Goal: Task Accomplishment & Management: Use online tool/utility

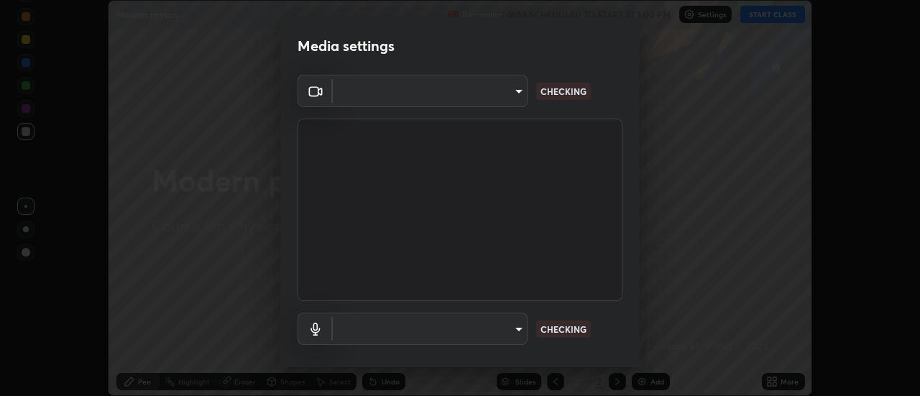
scroll to position [75, 0]
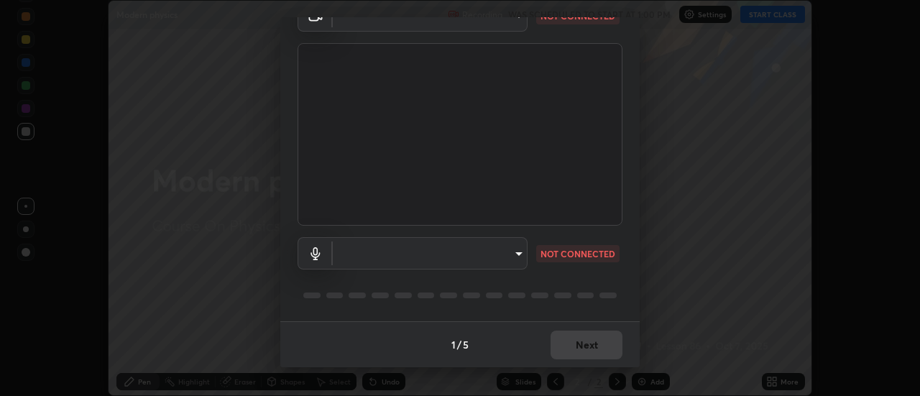
type input "f5b3656cd1dd35b39364a66cb12e0b92c55a6c1540bbf724d9531d61b52c8324"
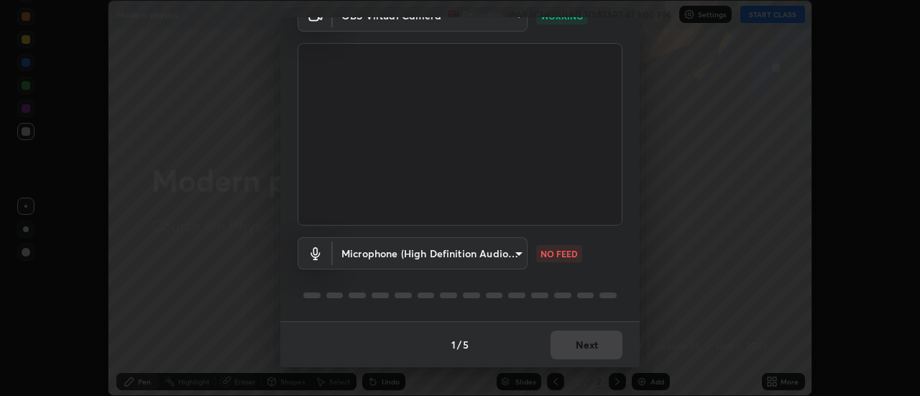
click at [480, 253] on body "Erase all Modern physics Recording WAS SCHEDULED TO START AT 1:00 PM Settings S…" at bounding box center [460, 198] width 920 height 396
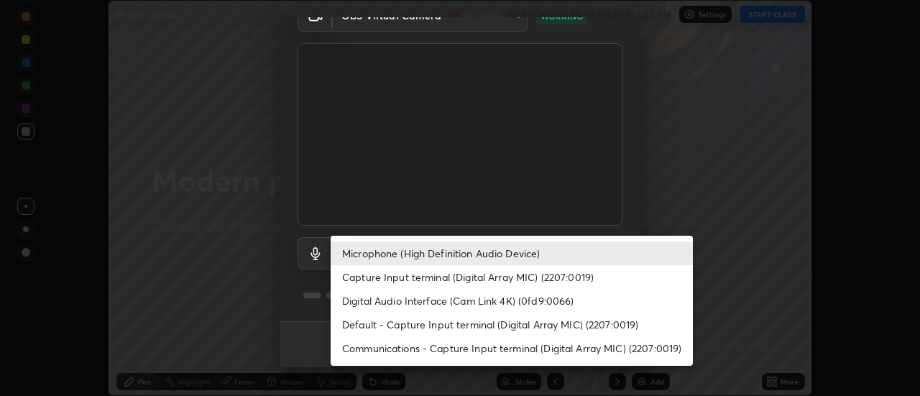
click at [446, 274] on li "Capture Input terminal (Digital Array MIC) (2207:0019)" at bounding box center [511, 277] width 362 height 24
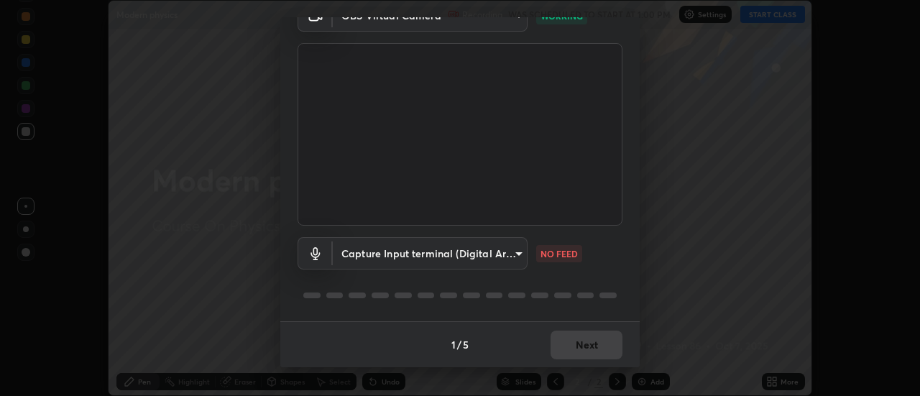
click at [457, 260] on body "Erase all Modern physics Recording WAS SCHEDULED TO START AT 1:00 PM Settings S…" at bounding box center [460, 198] width 920 height 396
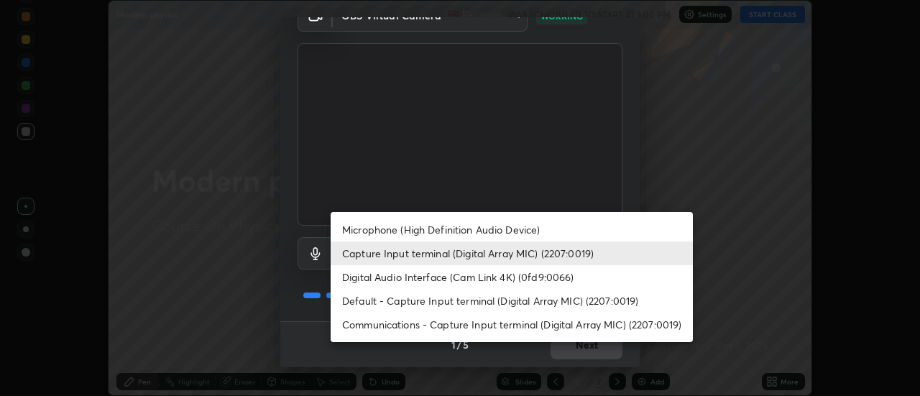
click at [452, 225] on li "Microphone (High Definition Audio Device)" at bounding box center [511, 230] width 362 height 24
type input "02d07a9ffe2f4036ef5236b4b390b7673555667e4505c513d277a30da7cc8494"
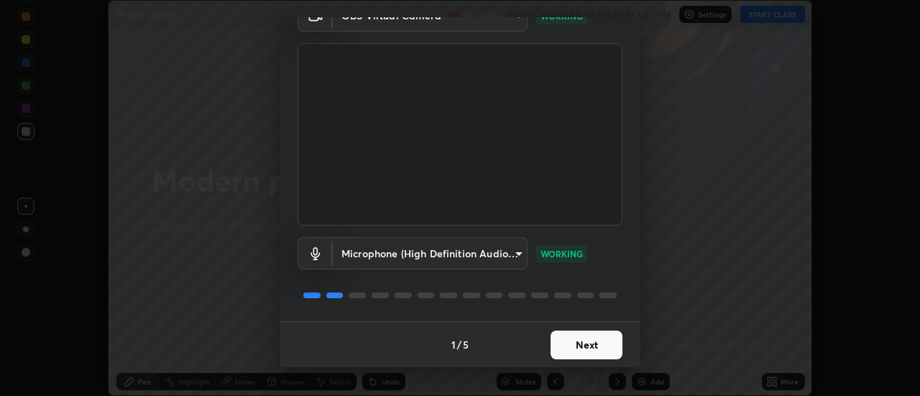
click at [581, 346] on button "Next" at bounding box center [586, 344] width 72 height 29
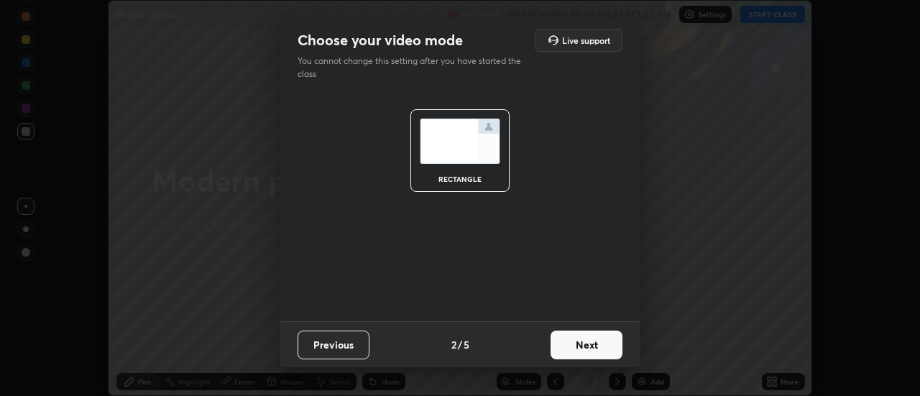
click at [578, 344] on button "Next" at bounding box center [586, 344] width 72 height 29
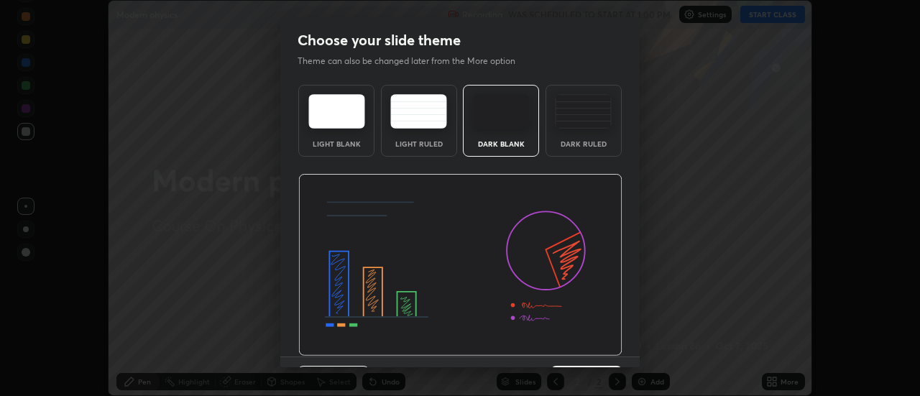
click at [582, 341] on img at bounding box center [460, 265] width 324 height 182
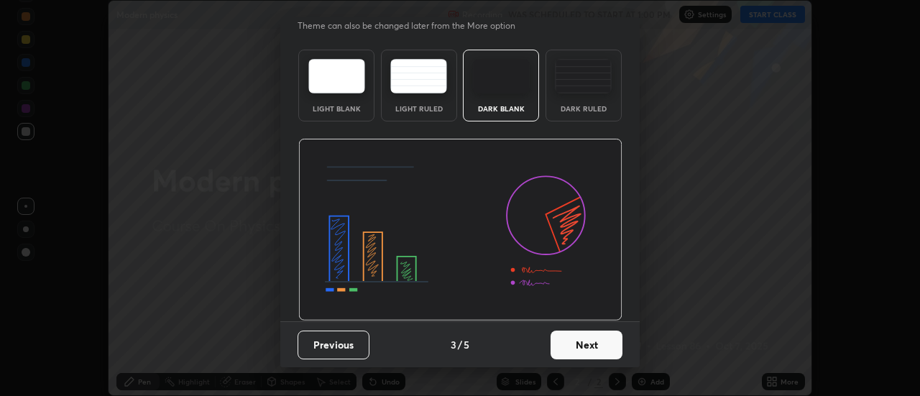
click at [583, 348] on button "Next" at bounding box center [586, 344] width 72 height 29
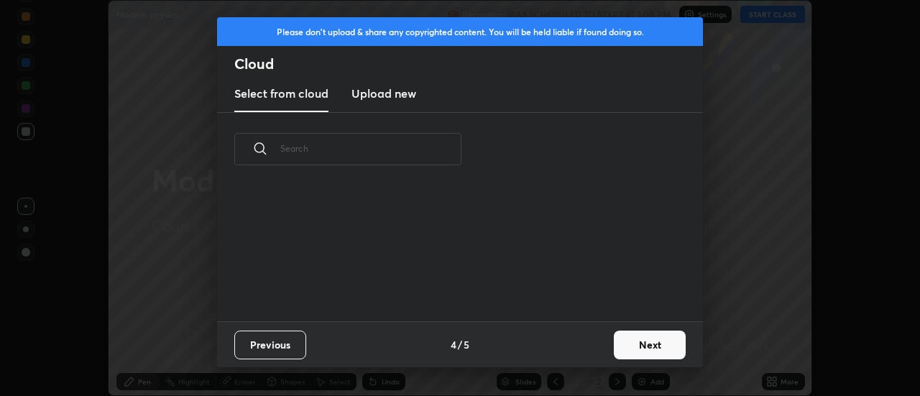
click at [584, 346] on div "Previous 4 / 5 Next" at bounding box center [460, 344] width 486 height 46
click at [562, 304] on div "grid" at bounding box center [451, 251] width 468 height 139
click at [630, 332] on button "Next" at bounding box center [650, 344] width 72 height 29
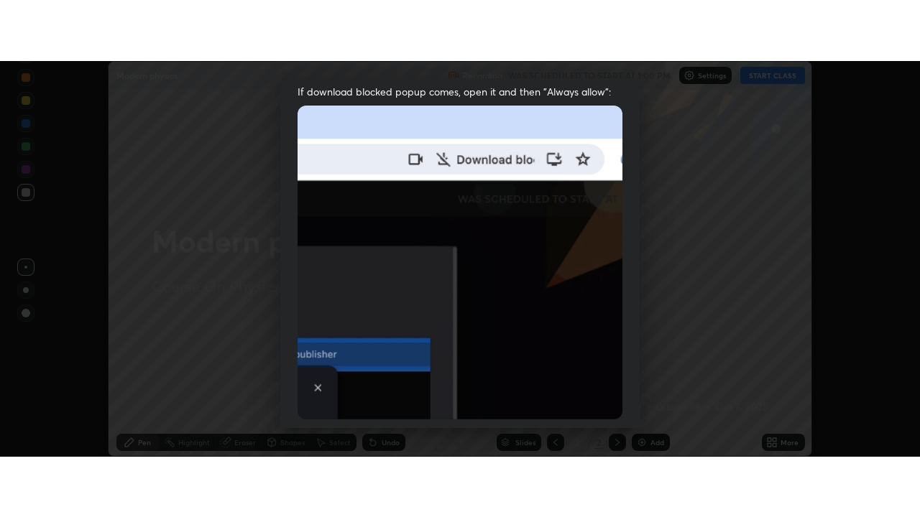
scroll to position [369, 0]
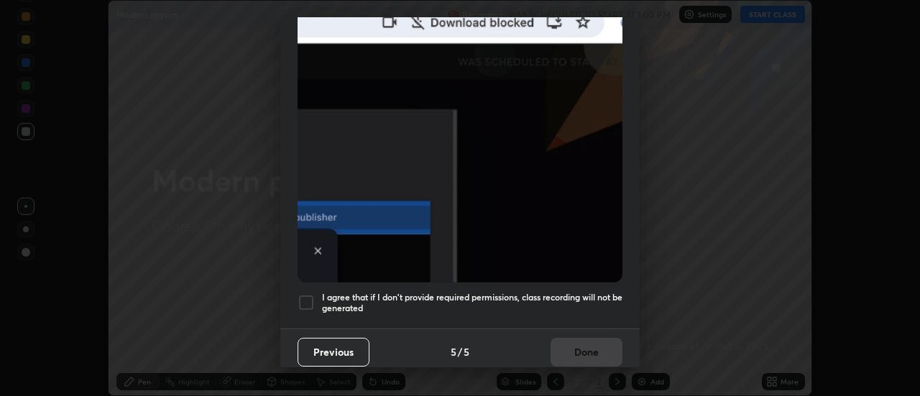
click at [305, 294] on div at bounding box center [305, 302] width 17 height 17
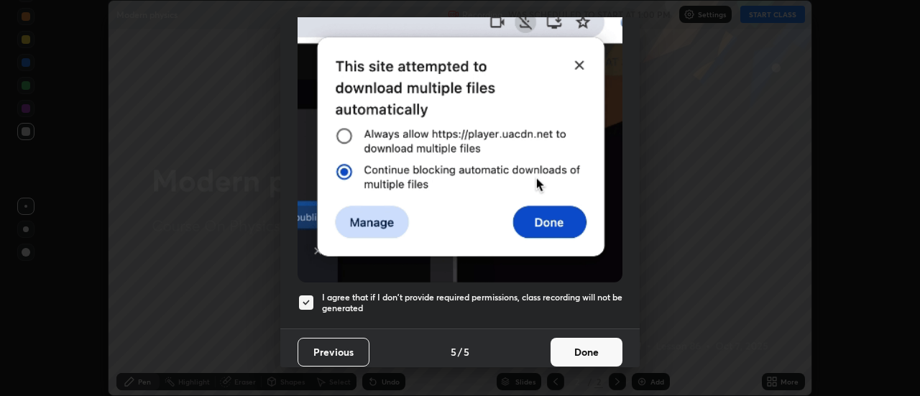
click at [561, 343] on button "Done" at bounding box center [586, 352] width 72 height 29
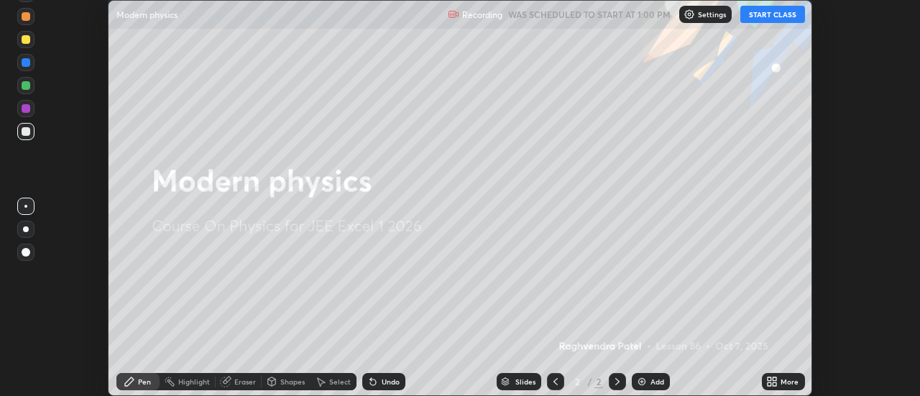
click at [773, 379] on icon at bounding box center [775, 379] width 4 height 4
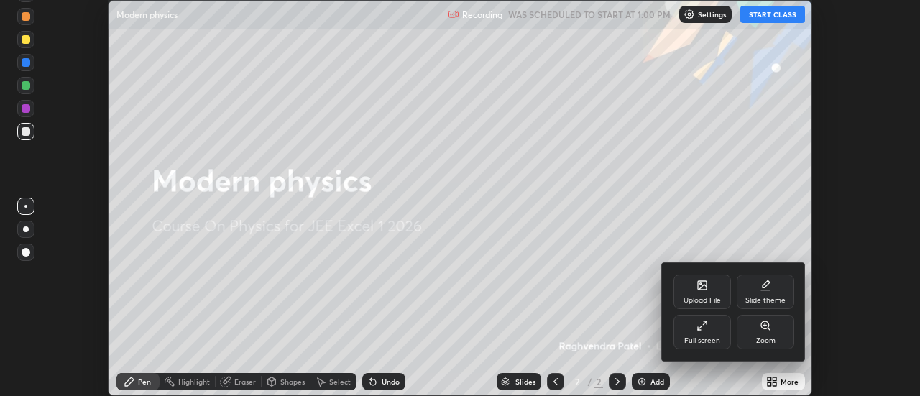
click at [693, 333] on div "Full screen" at bounding box center [701, 332] width 57 height 34
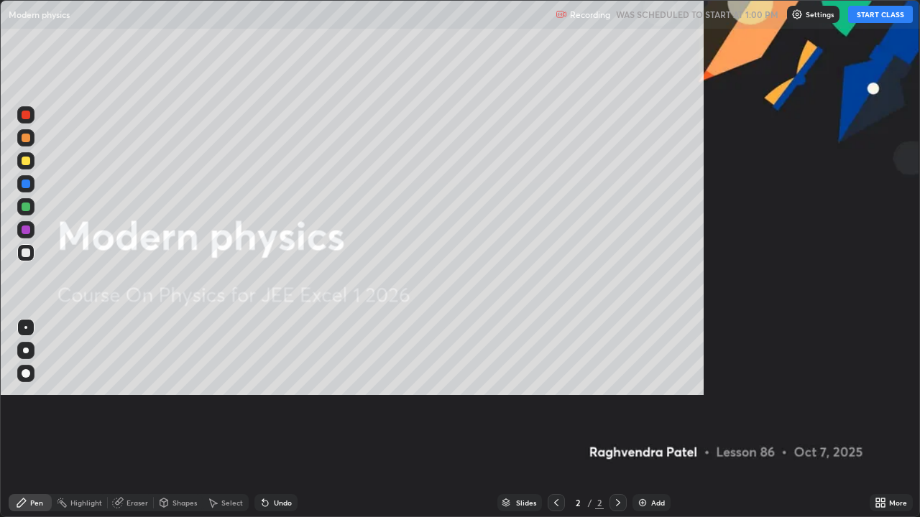
scroll to position [517, 920]
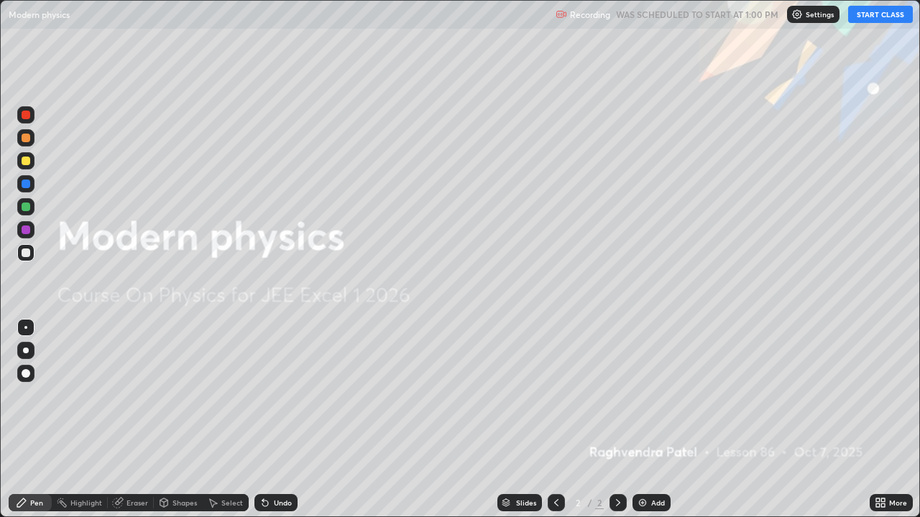
click at [875, 15] on button "START CLASS" at bounding box center [880, 14] width 65 height 17
click at [632, 395] on div "Add" at bounding box center [651, 502] width 38 height 17
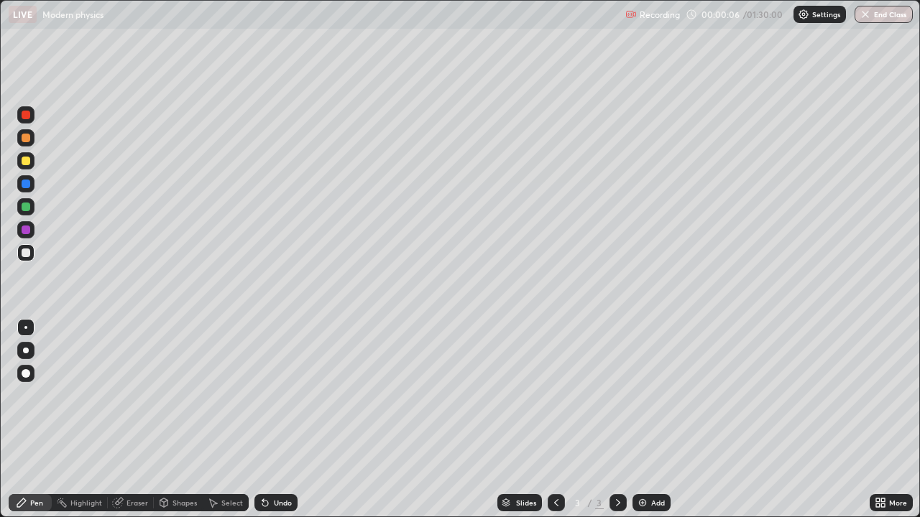
click at [27, 157] on div at bounding box center [26, 161] width 9 height 9
click at [34, 250] on div at bounding box center [25, 252] width 17 height 17
click at [185, 395] on div "Shapes" at bounding box center [184, 502] width 24 height 7
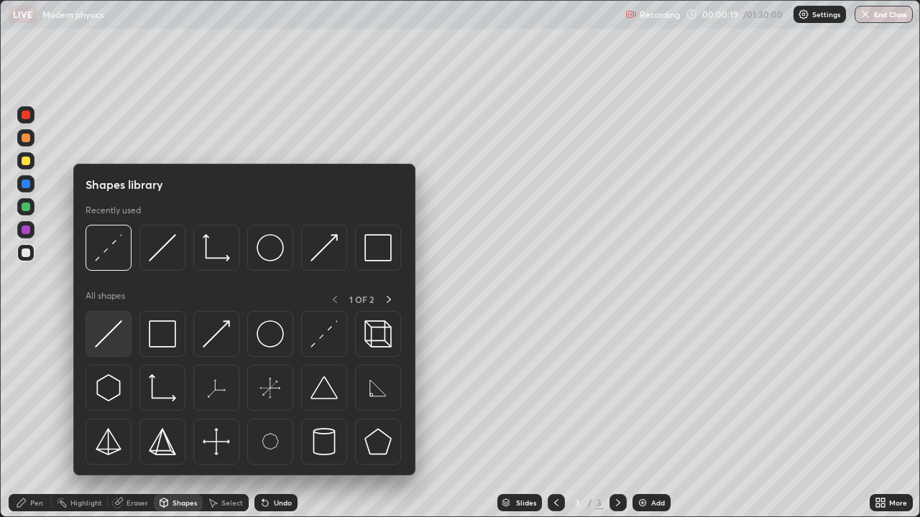
click at [117, 335] on img at bounding box center [108, 333] width 27 height 27
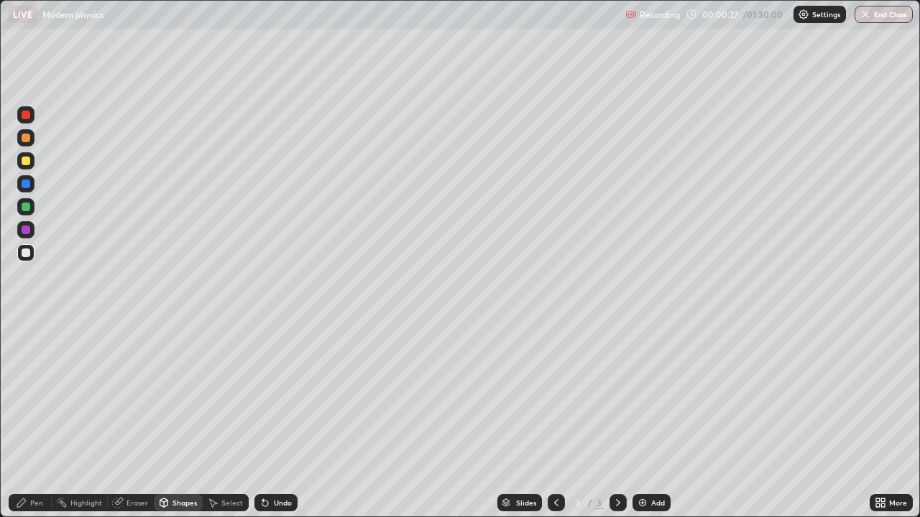
click at [136, 395] on div "Eraser" at bounding box center [137, 502] width 22 height 7
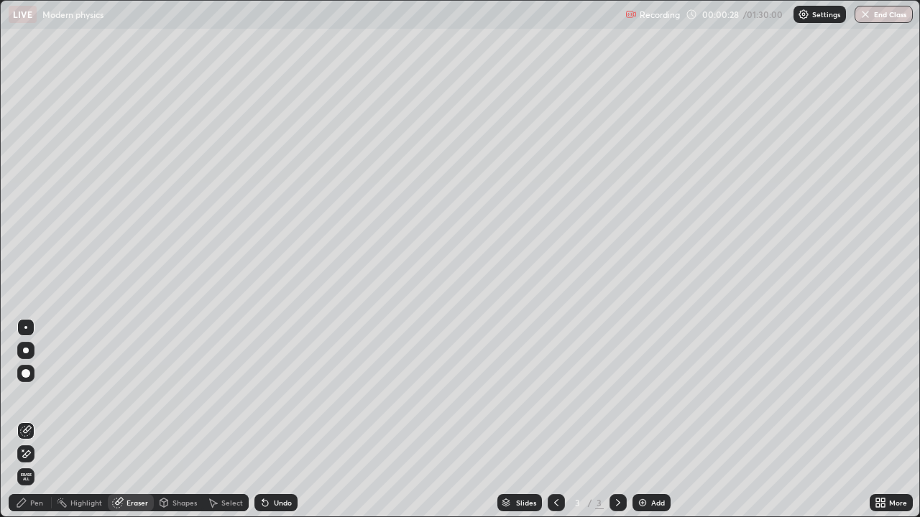
click at [28, 395] on span "Erase all" at bounding box center [26, 477] width 16 height 9
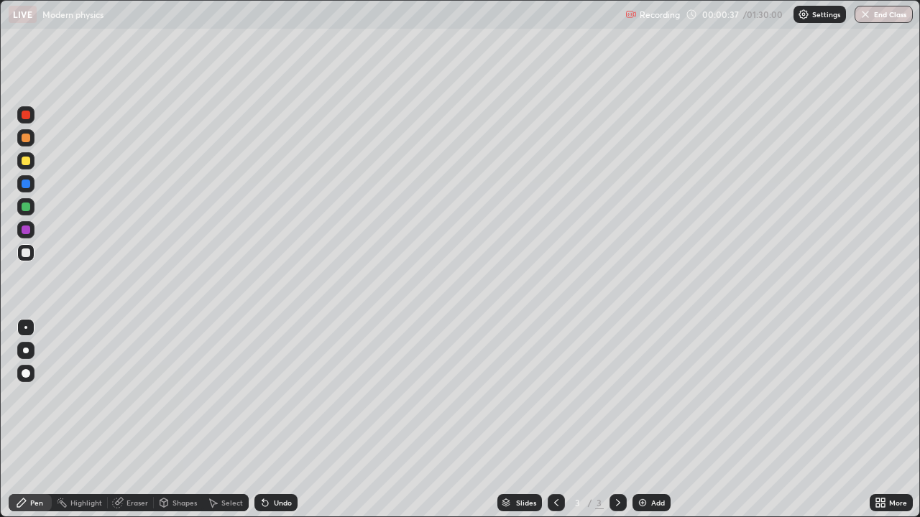
click at [32, 249] on div at bounding box center [25, 252] width 17 height 17
click at [177, 395] on div "Shapes" at bounding box center [184, 502] width 24 height 7
click at [268, 395] on icon at bounding box center [264, 502] width 11 height 11
click at [269, 395] on div "Undo" at bounding box center [275, 502] width 43 height 17
click at [47, 395] on div "Pen" at bounding box center [30, 502] width 43 height 17
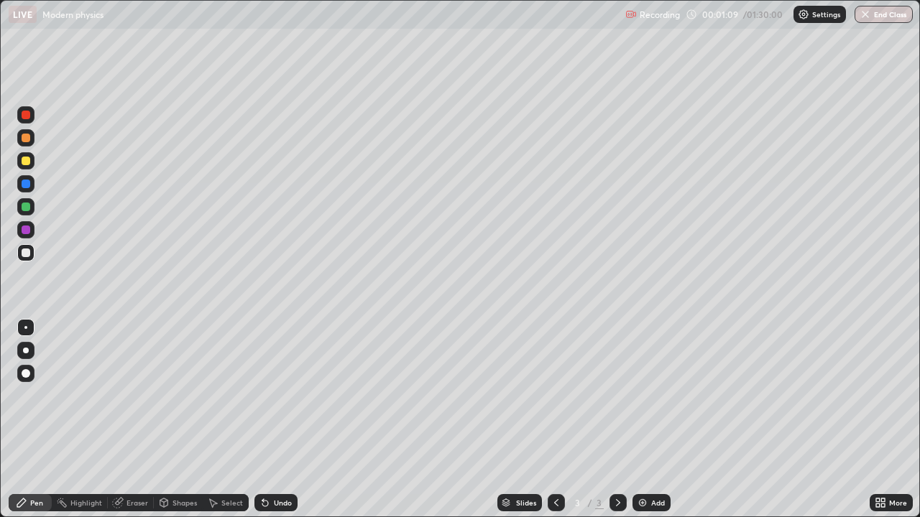
click at [181, 395] on div "Shapes" at bounding box center [178, 502] width 49 height 17
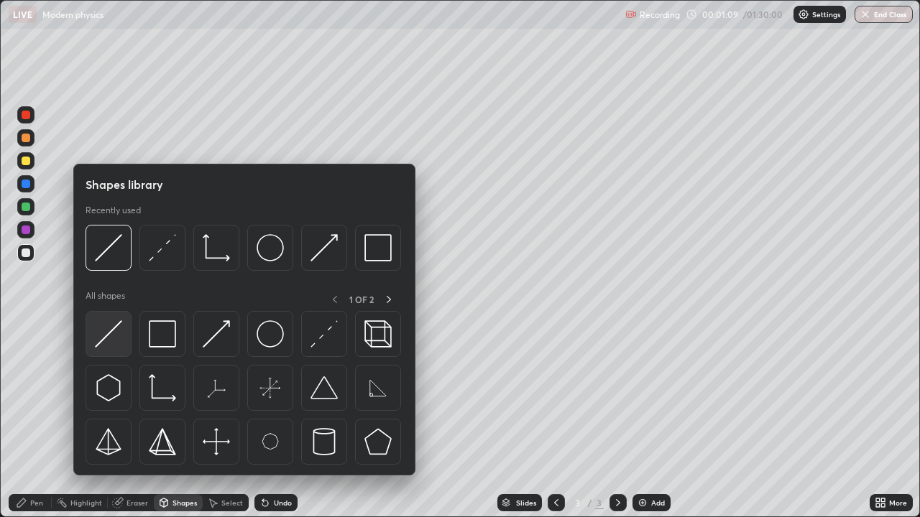
click at [114, 339] on img at bounding box center [108, 333] width 27 height 27
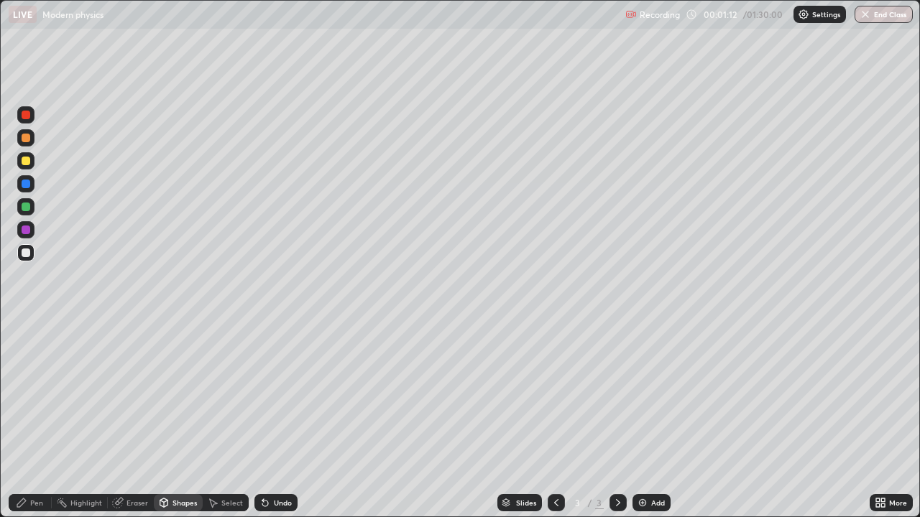
click at [36, 395] on div "Pen" at bounding box center [36, 502] width 13 height 7
click at [274, 395] on div "Undo" at bounding box center [275, 502] width 43 height 17
click at [170, 395] on div "Shapes" at bounding box center [178, 502] width 49 height 17
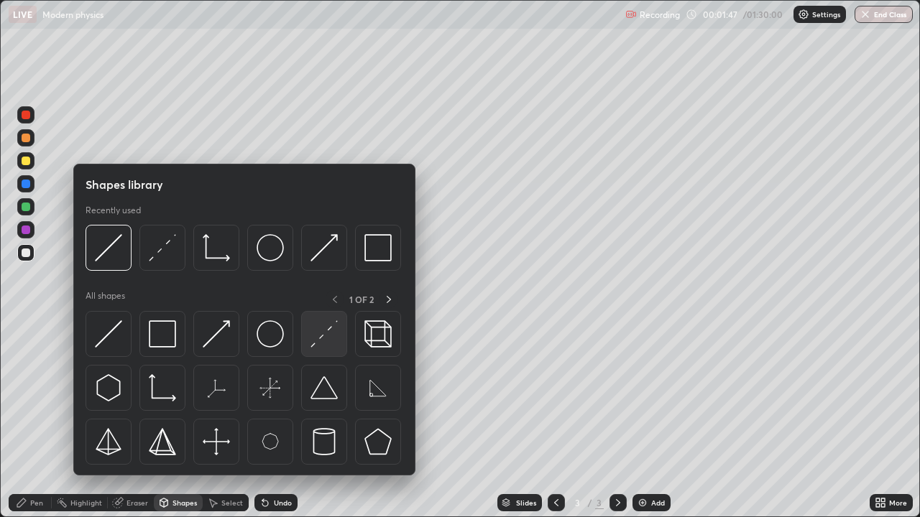
click at [317, 335] on img at bounding box center [323, 333] width 27 height 27
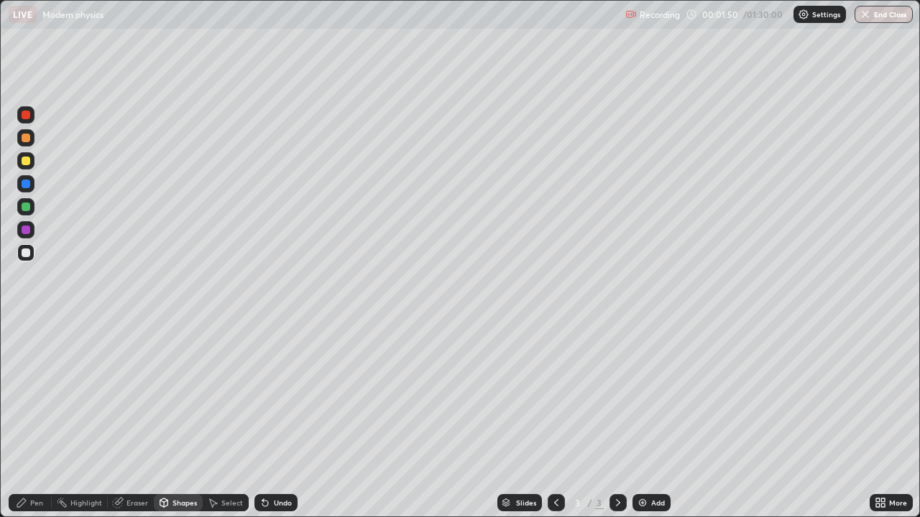
click at [43, 395] on div "Pen" at bounding box center [30, 502] width 43 height 17
click at [285, 395] on div "Undo" at bounding box center [283, 502] width 18 height 7
click at [281, 395] on div "Undo" at bounding box center [275, 502] width 43 height 17
click at [282, 395] on div "Undo" at bounding box center [283, 502] width 18 height 7
click at [276, 395] on div "Undo" at bounding box center [283, 502] width 18 height 7
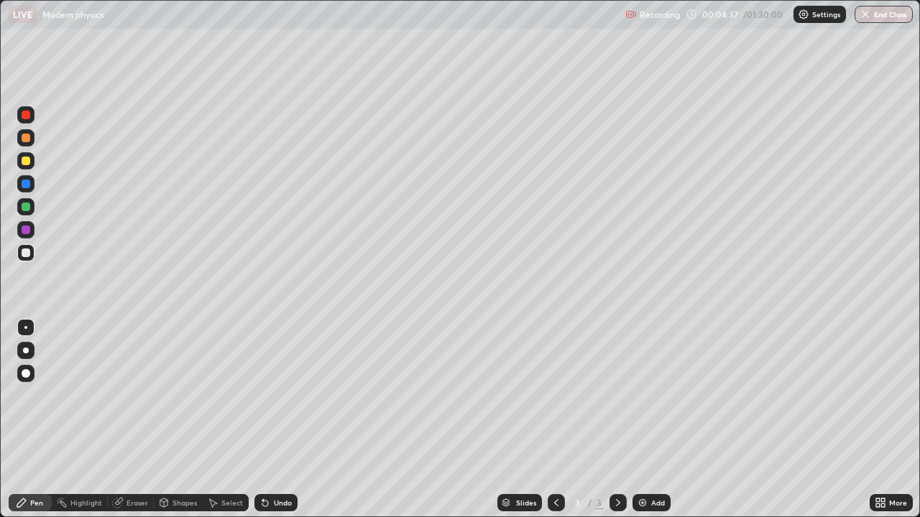
click at [276, 395] on div "Undo" at bounding box center [283, 502] width 18 height 7
click at [643, 395] on div "Add" at bounding box center [651, 502] width 38 height 17
click at [33, 252] on div at bounding box center [25, 252] width 17 height 17
click at [270, 395] on div "Undo" at bounding box center [275, 502] width 43 height 17
click at [182, 395] on div "Shapes" at bounding box center [184, 502] width 24 height 7
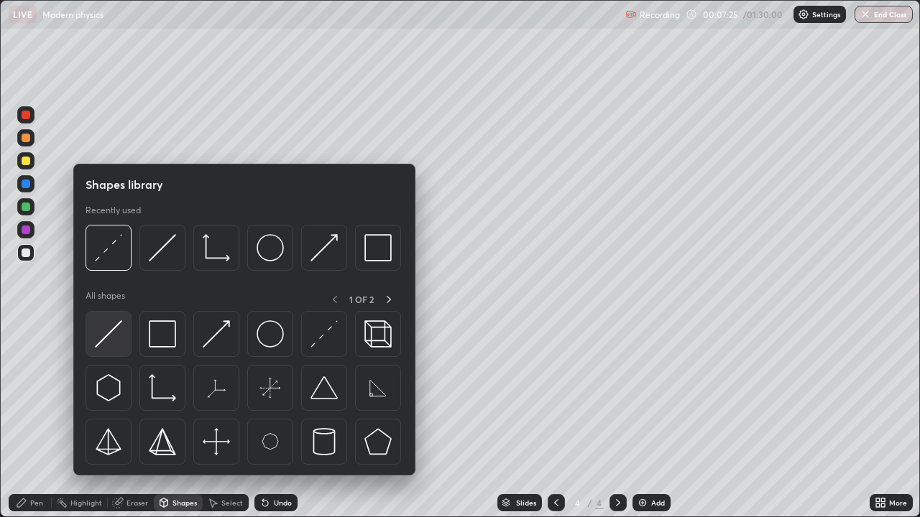
click at [120, 348] on div at bounding box center [108, 334] width 46 height 46
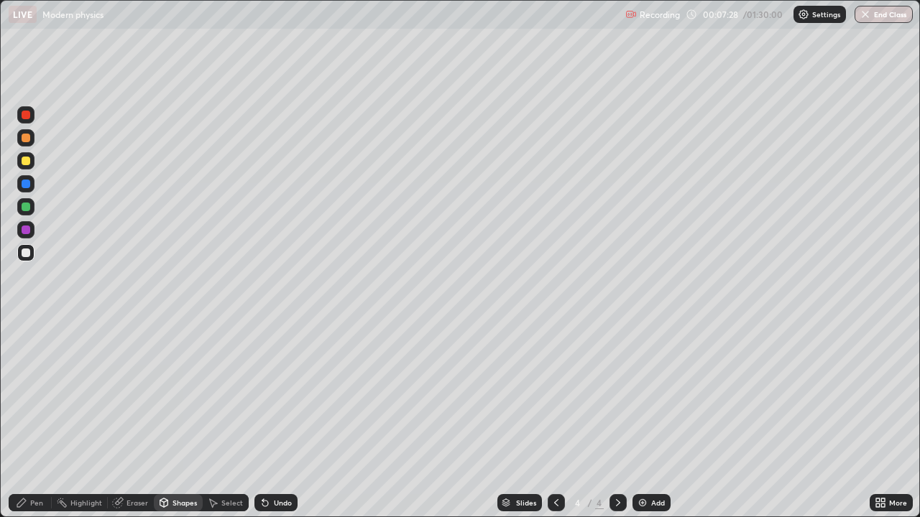
click at [169, 395] on div "Shapes" at bounding box center [178, 502] width 49 height 17
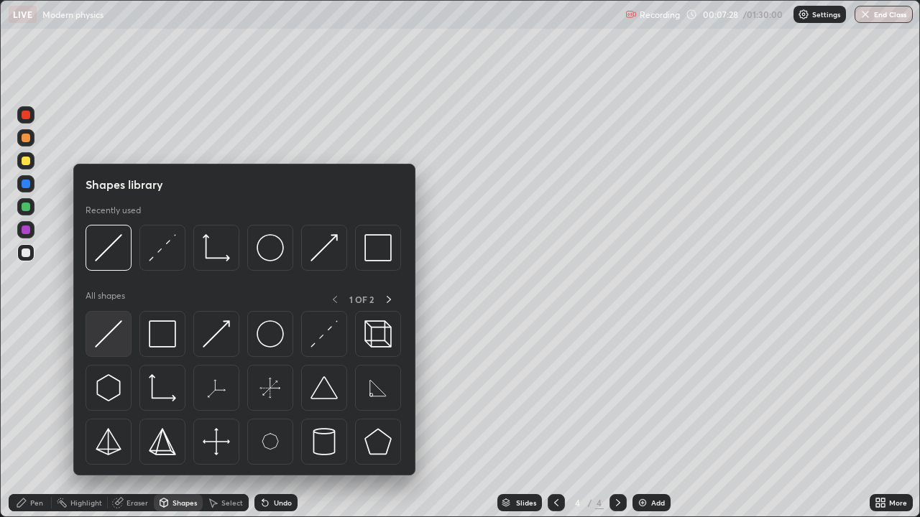
click at [111, 341] on img at bounding box center [108, 333] width 27 height 27
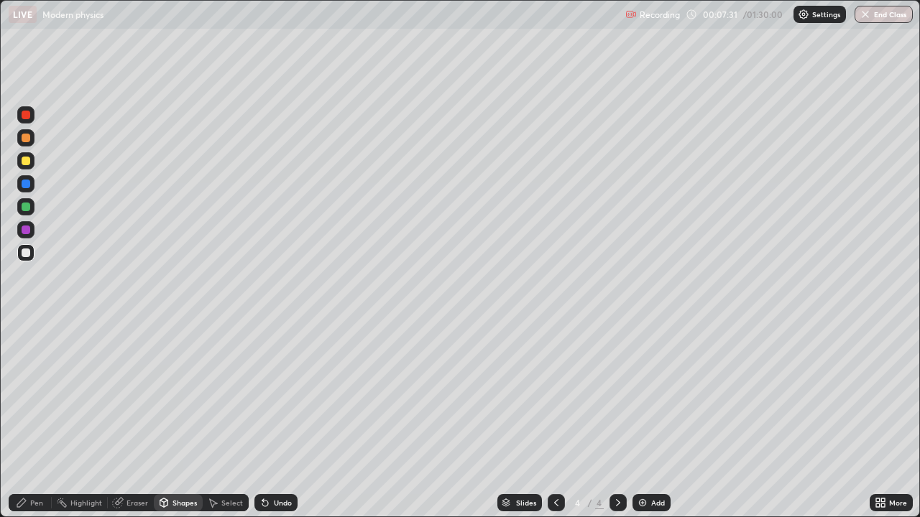
click at [42, 395] on div "Pen" at bounding box center [36, 502] width 13 height 7
click at [32, 163] on div at bounding box center [25, 160] width 17 height 17
click at [26, 249] on div at bounding box center [26, 253] width 9 height 9
click at [657, 395] on div "Add" at bounding box center [651, 502] width 38 height 17
click at [27, 253] on div at bounding box center [26, 253] width 9 height 9
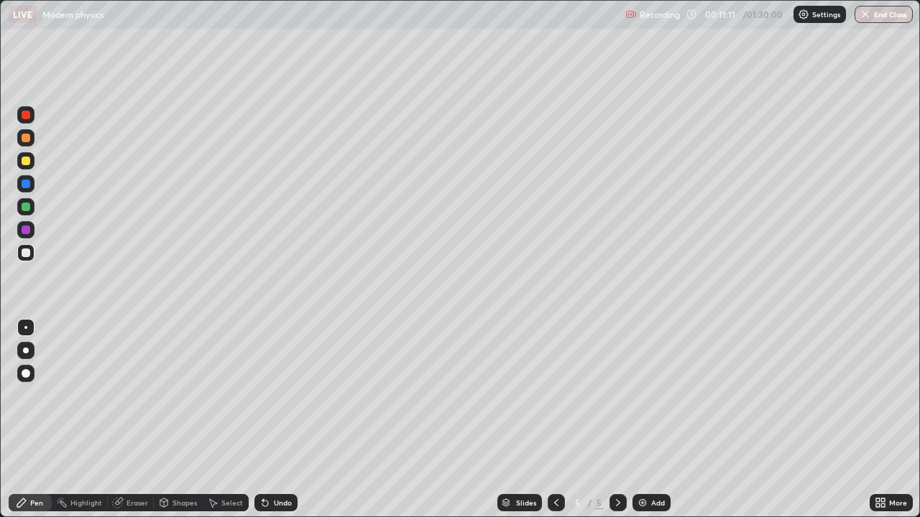
click at [183, 395] on div "Shapes" at bounding box center [184, 502] width 24 height 7
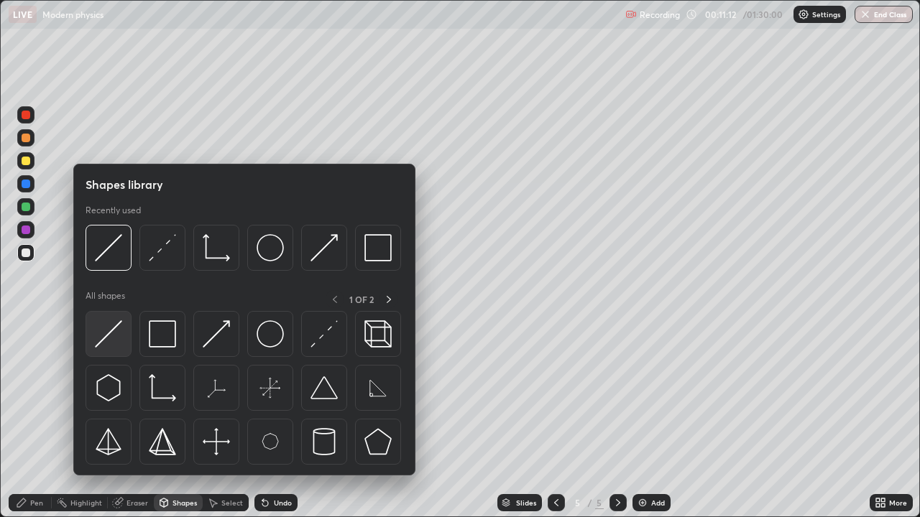
click at [118, 338] on img at bounding box center [108, 333] width 27 height 27
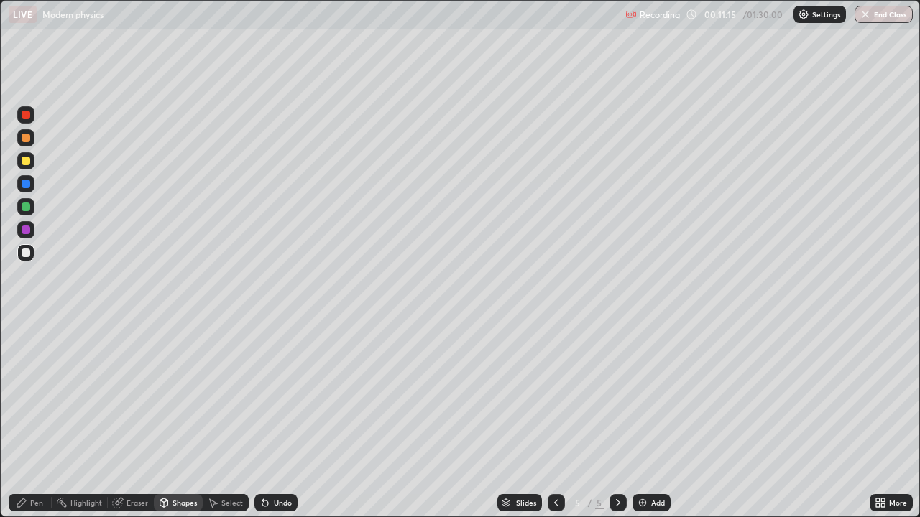
click at [177, 395] on div "Shapes" at bounding box center [184, 502] width 24 height 7
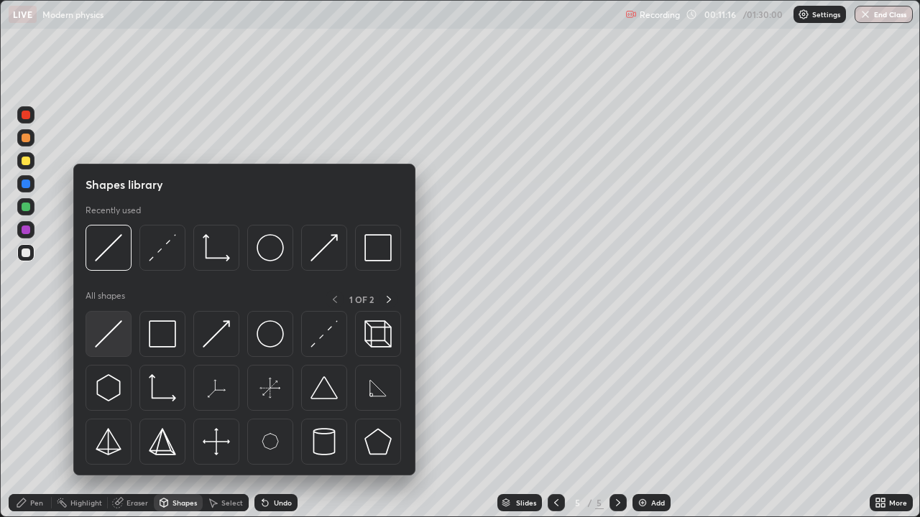
click at [114, 343] on img at bounding box center [108, 333] width 27 height 27
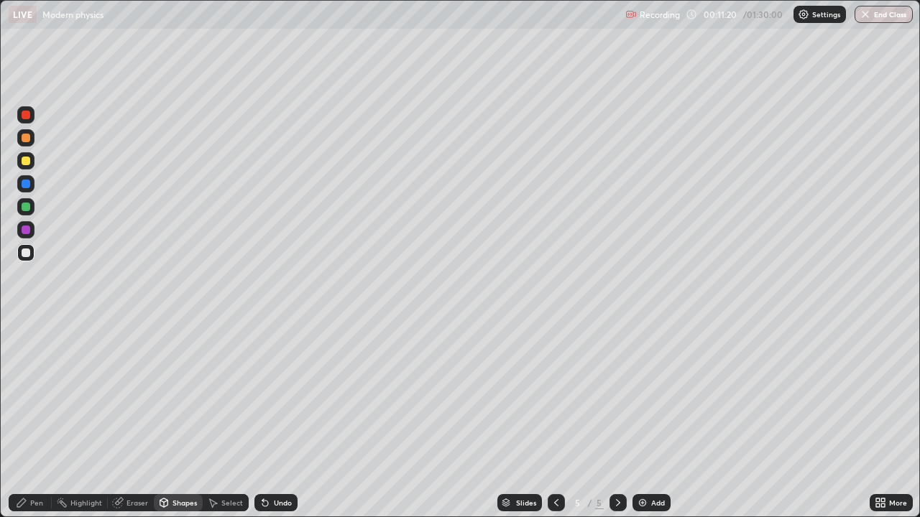
click at [42, 395] on div "Pen" at bounding box center [36, 502] width 13 height 7
click at [34, 160] on div at bounding box center [25, 160] width 17 height 17
click at [31, 251] on div at bounding box center [25, 252] width 17 height 17
click at [181, 395] on div "Shapes" at bounding box center [178, 502] width 49 height 17
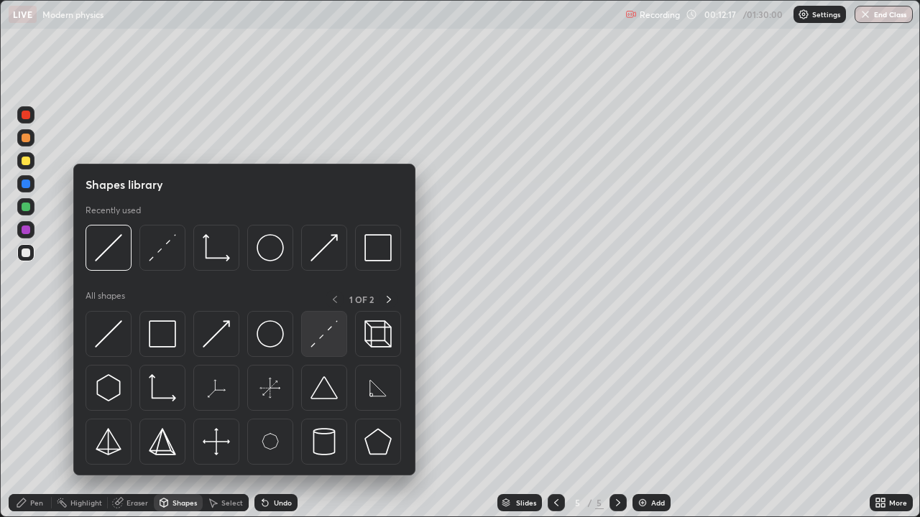
click at [331, 341] on img at bounding box center [323, 333] width 27 height 27
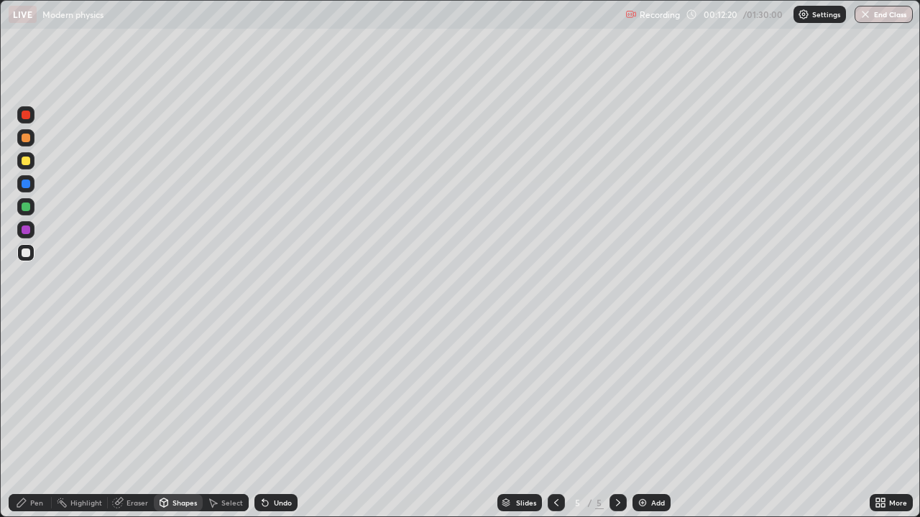
click at [32, 395] on div "Pen" at bounding box center [36, 502] width 13 height 7
click at [290, 395] on div "Undo" at bounding box center [275, 502] width 43 height 17
click at [641, 395] on img at bounding box center [641, 502] width 11 height 11
click at [31, 162] on div at bounding box center [25, 160] width 17 height 17
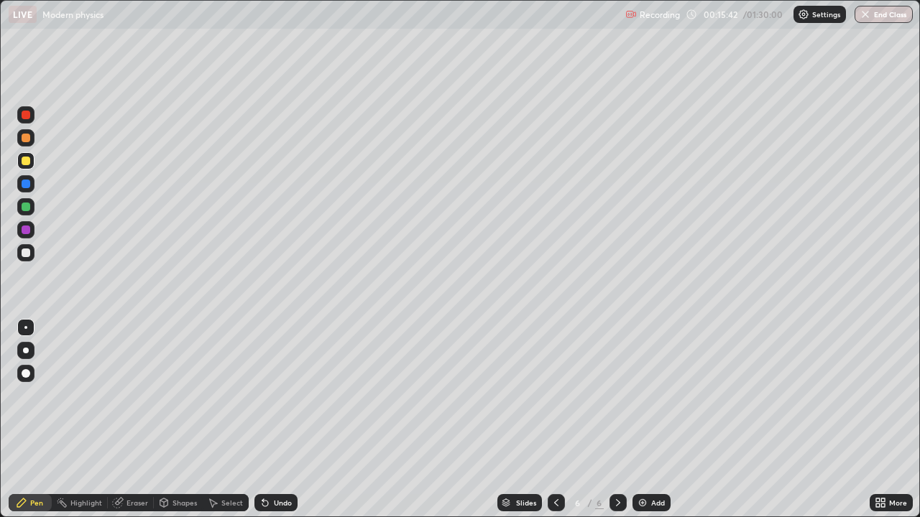
click at [35, 240] on div at bounding box center [25, 229] width 23 height 23
click at [177, 395] on div "Shapes" at bounding box center [184, 502] width 24 height 7
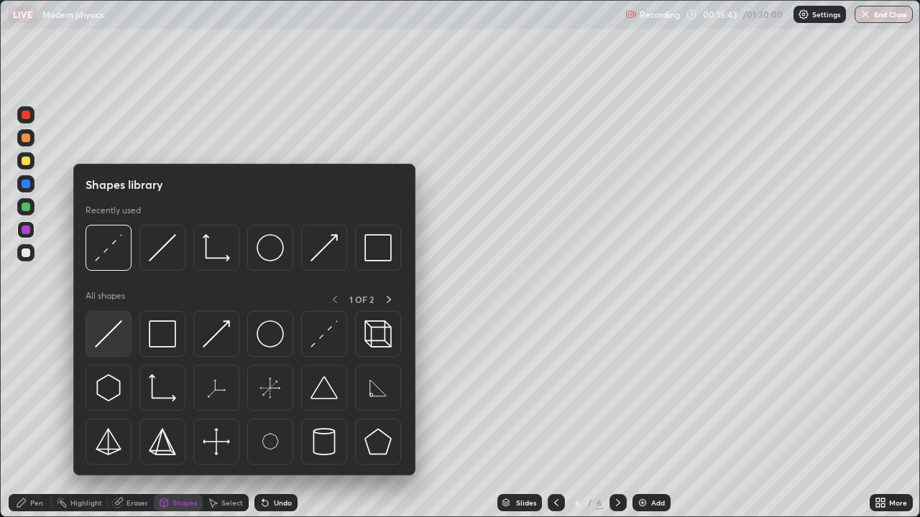
click at [114, 342] on img at bounding box center [108, 333] width 27 height 27
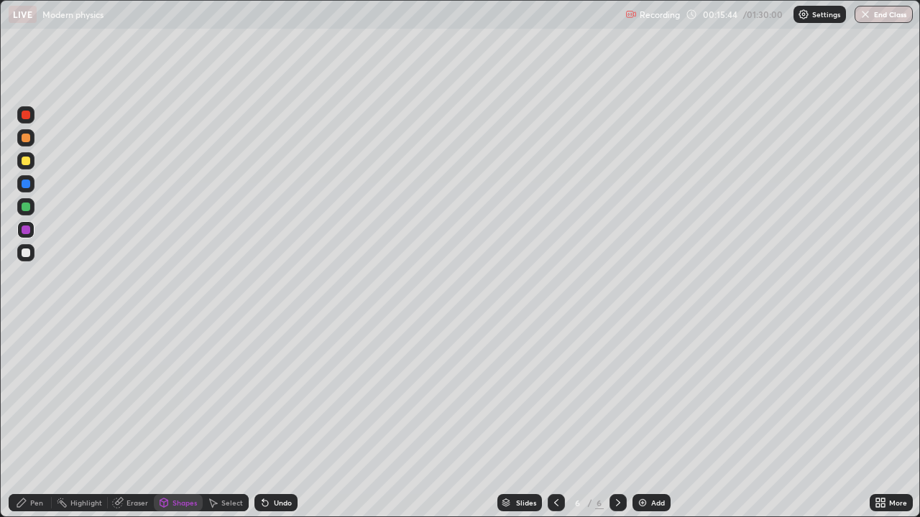
click at [27, 253] on div at bounding box center [26, 253] width 9 height 9
click at [40, 395] on div "Pen" at bounding box center [36, 502] width 13 height 7
click at [181, 395] on div "Shapes" at bounding box center [184, 502] width 24 height 7
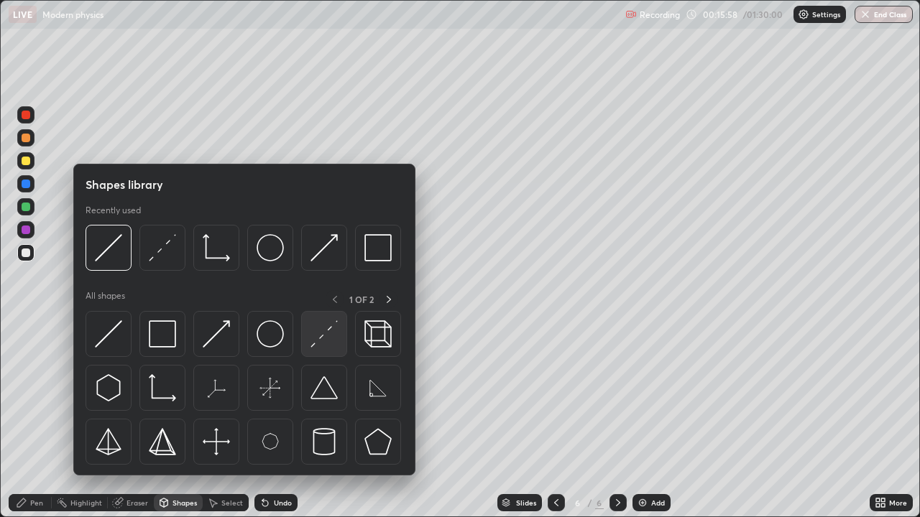
click at [330, 355] on div at bounding box center [324, 334] width 46 height 46
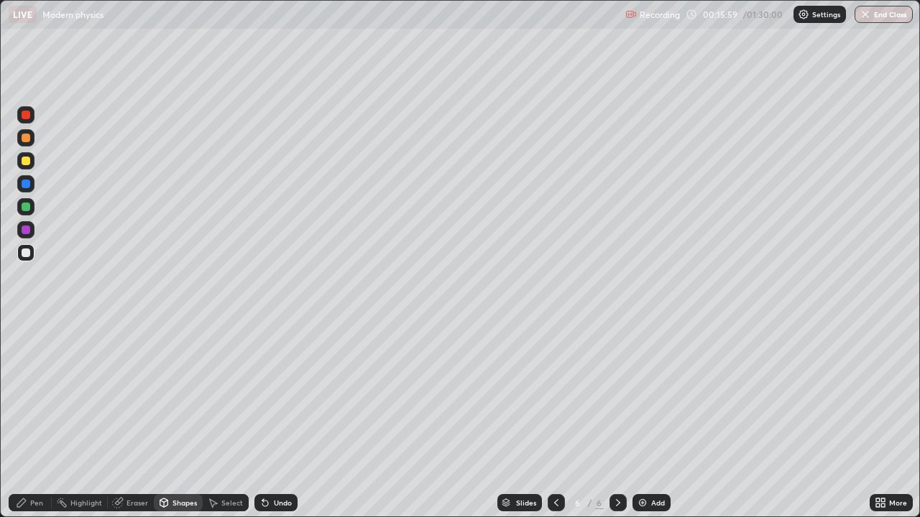
click at [177, 395] on div "Shapes" at bounding box center [184, 502] width 24 height 7
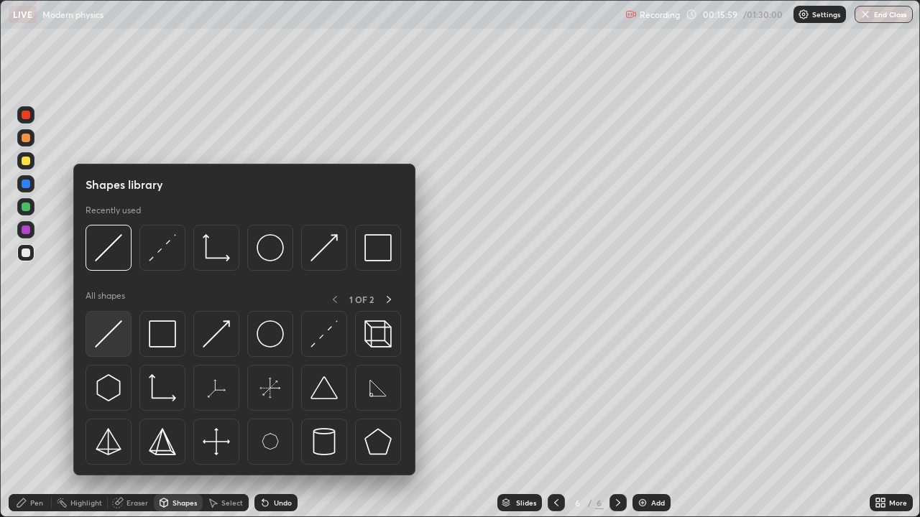
click at [116, 338] on img at bounding box center [108, 333] width 27 height 27
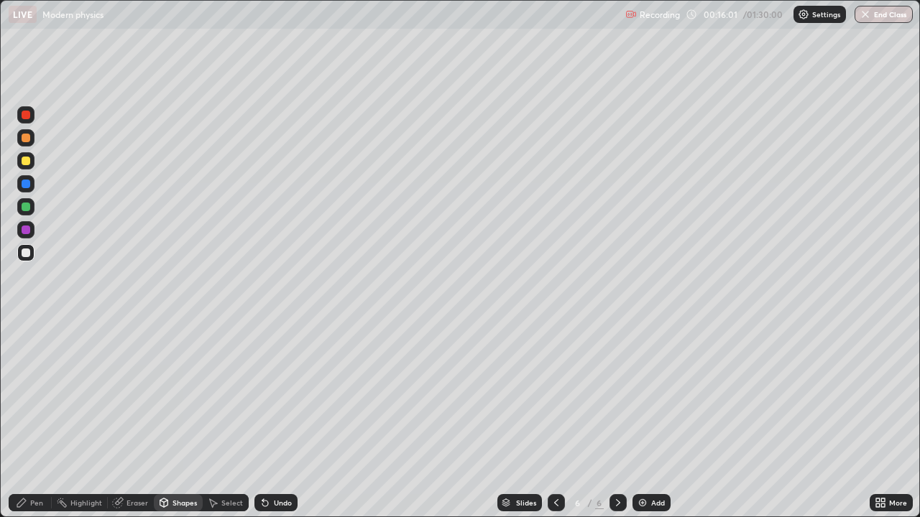
click at [186, 395] on div "Shapes" at bounding box center [184, 502] width 24 height 7
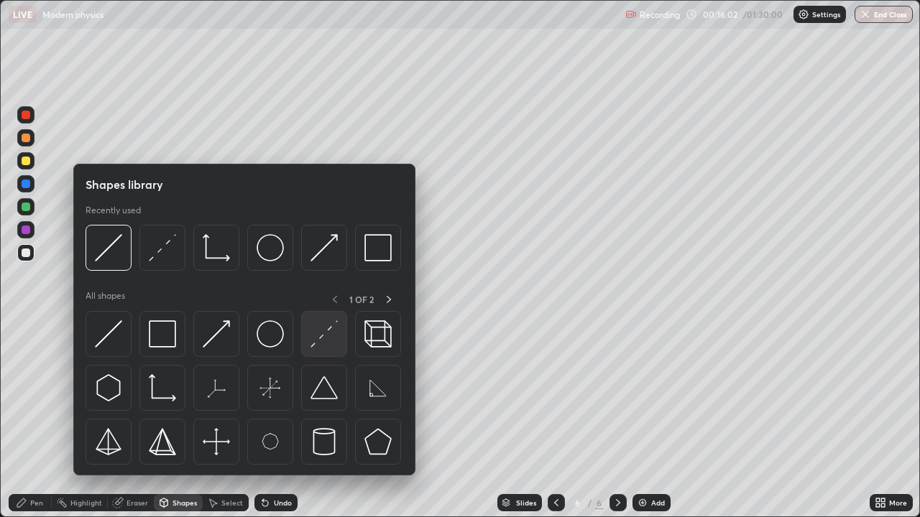
click at [323, 336] on img at bounding box center [323, 333] width 27 height 27
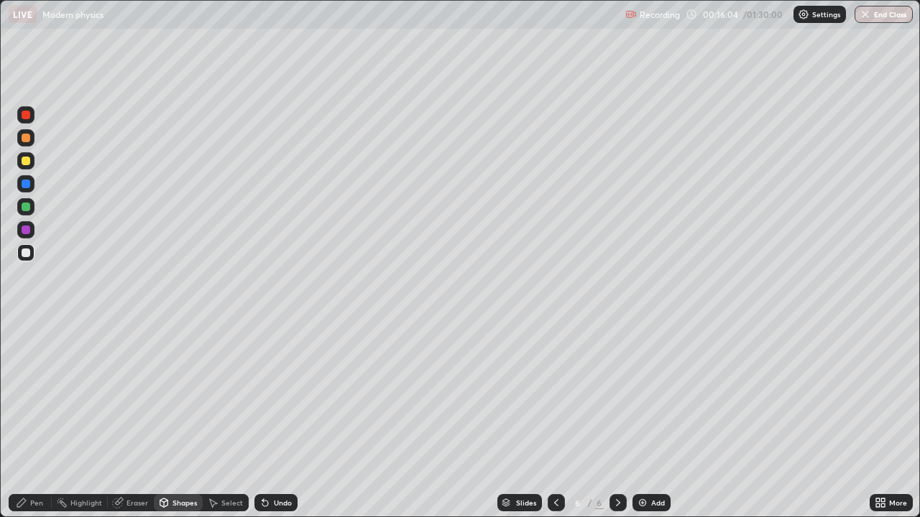
click at [46, 395] on div "Pen" at bounding box center [30, 502] width 43 height 17
click at [31, 165] on div at bounding box center [25, 160] width 17 height 17
click at [279, 395] on div "Undo" at bounding box center [275, 502] width 43 height 17
click at [648, 395] on div "Add" at bounding box center [651, 502] width 38 height 17
click at [24, 255] on div at bounding box center [26, 253] width 9 height 9
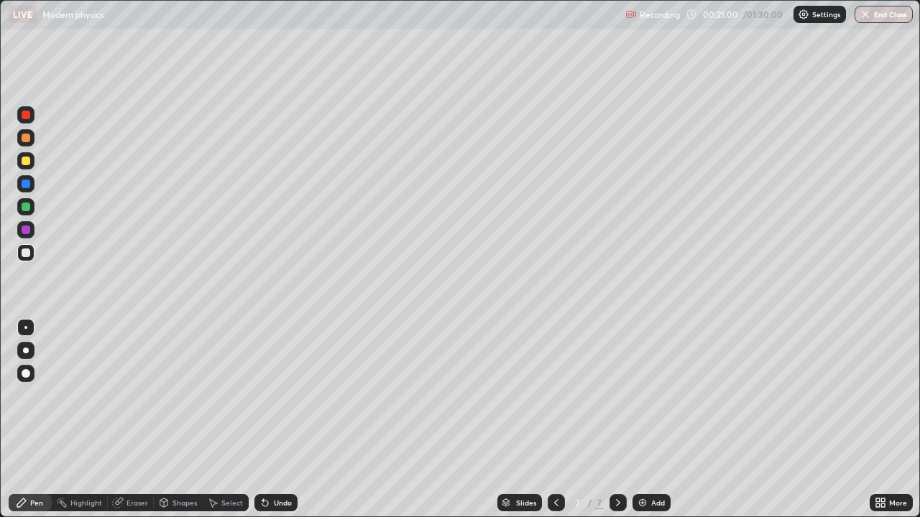
click at [188, 395] on div "Shapes" at bounding box center [184, 502] width 24 height 7
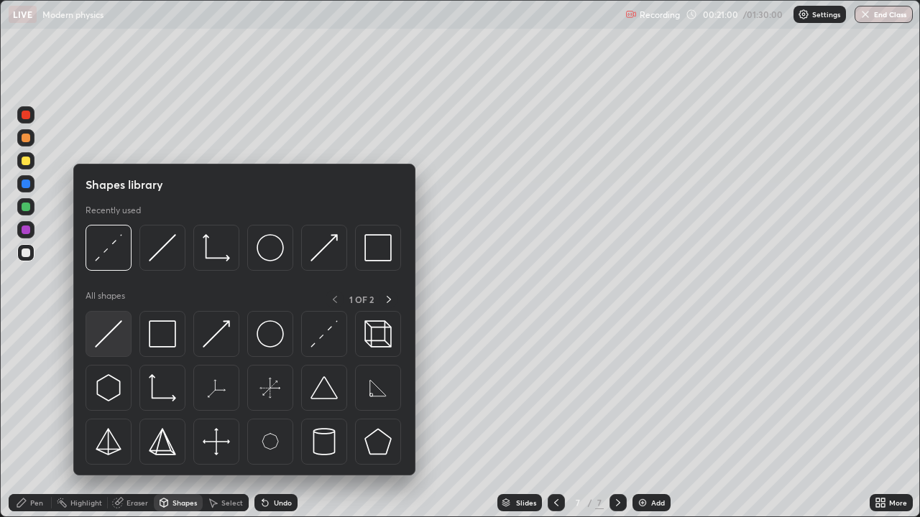
click at [117, 335] on img at bounding box center [108, 333] width 27 height 27
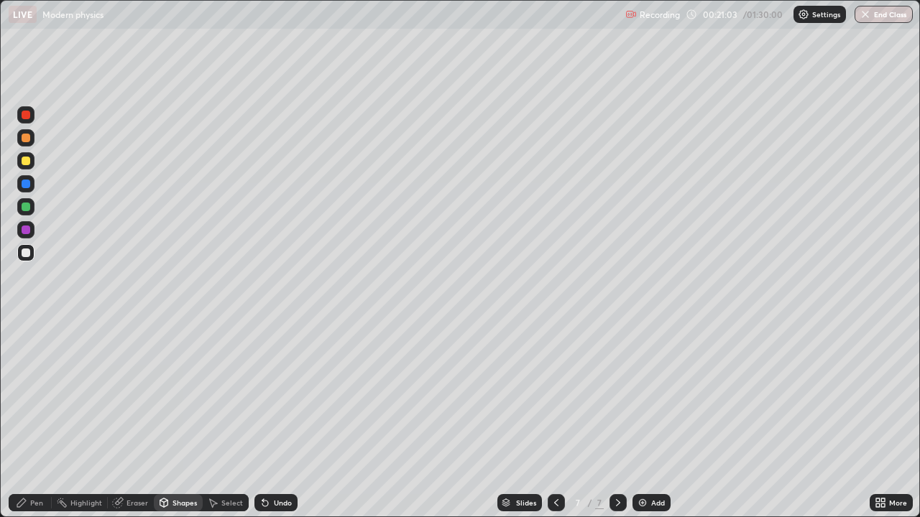
click at [190, 395] on div "Shapes" at bounding box center [178, 502] width 49 height 17
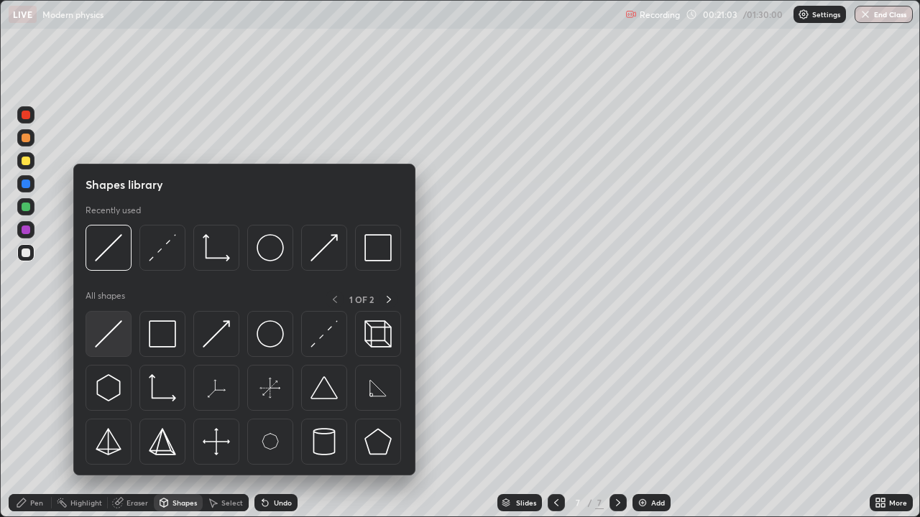
click at [119, 336] on img at bounding box center [108, 333] width 27 height 27
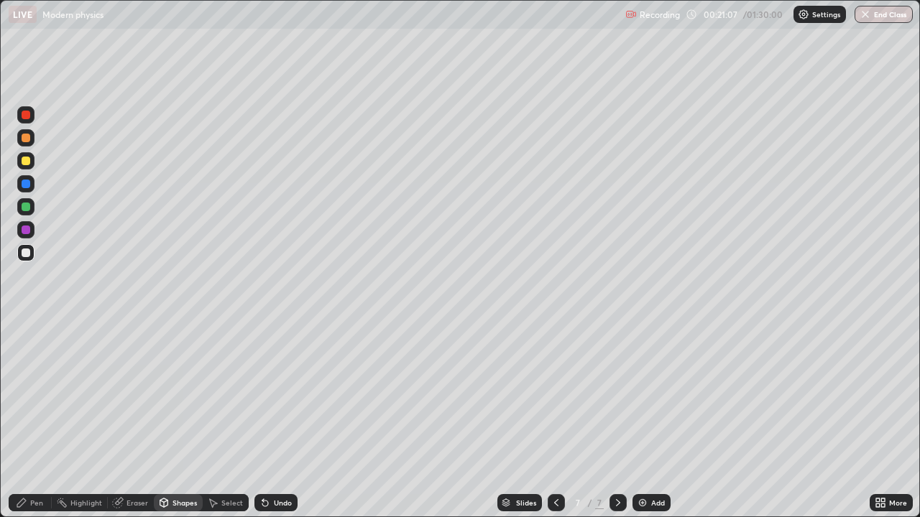
click at [190, 395] on div "Shapes" at bounding box center [184, 502] width 24 height 7
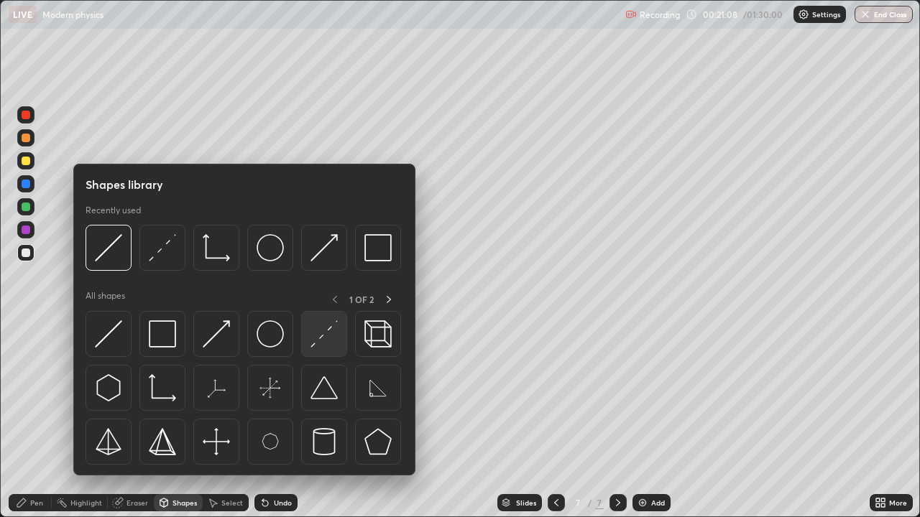
click at [318, 343] on img at bounding box center [323, 333] width 27 height 27
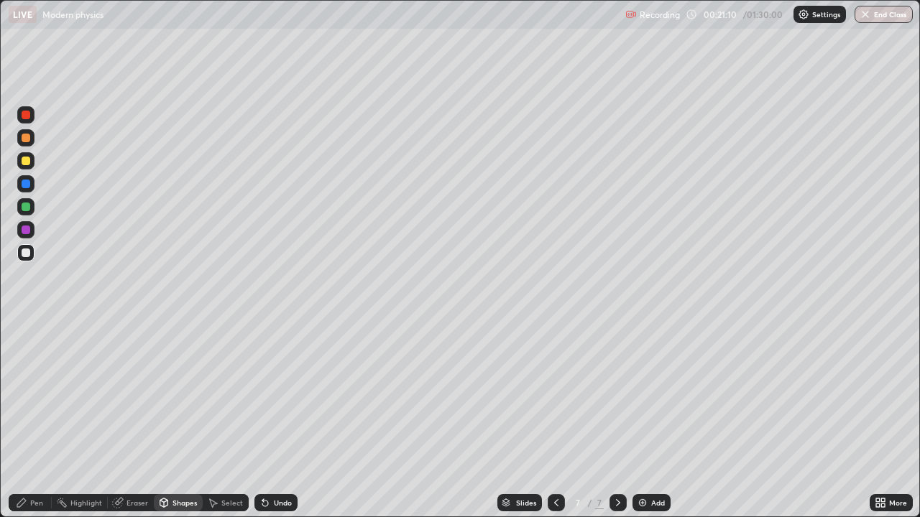
click at [34, 395] on div "Pen" at bounding box center [36, 502] width 13 height 7
click at [31, 159] on div at bounding box center [25, 160] width 17 height 17
click at [30, 246] on div at bounding box center [25, 252] width 17 height 17
click at [275, 395] on div "Undo" at bounding box center [275, 502] width 43 height 17
click at [274, 395] on div "Undo" at bounding box center [283, 502] width 18 height 7
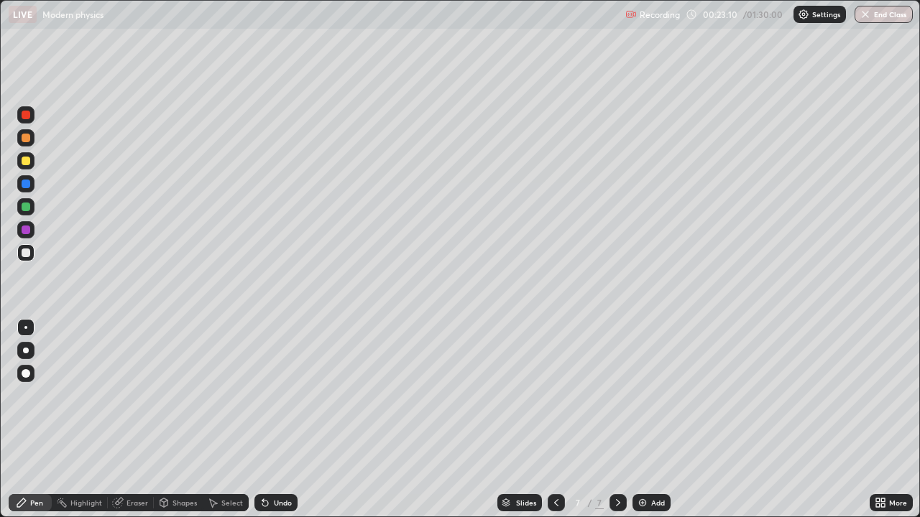
click at [182, 395] on div "Shapes" at bounding box center [184, 502] width 24 height 7
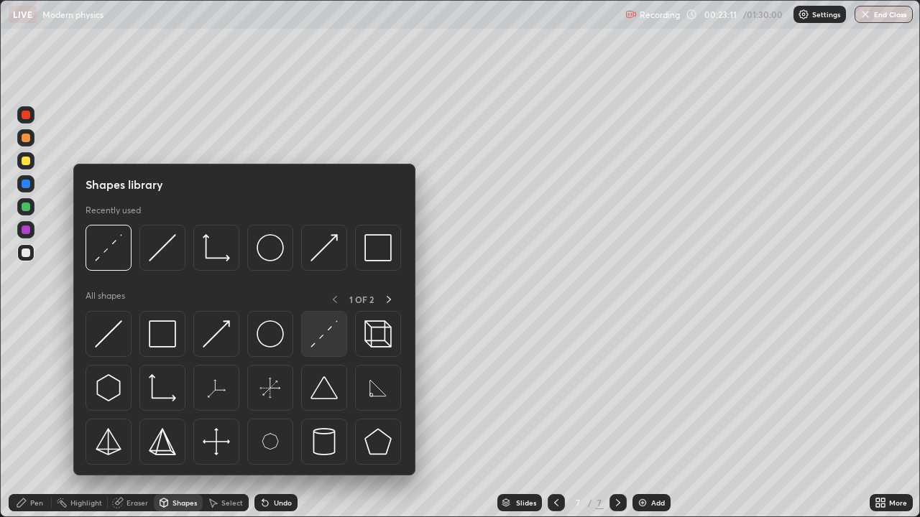
click at [331, 341] on img at bounding box center [323, 333] width 27 height 27
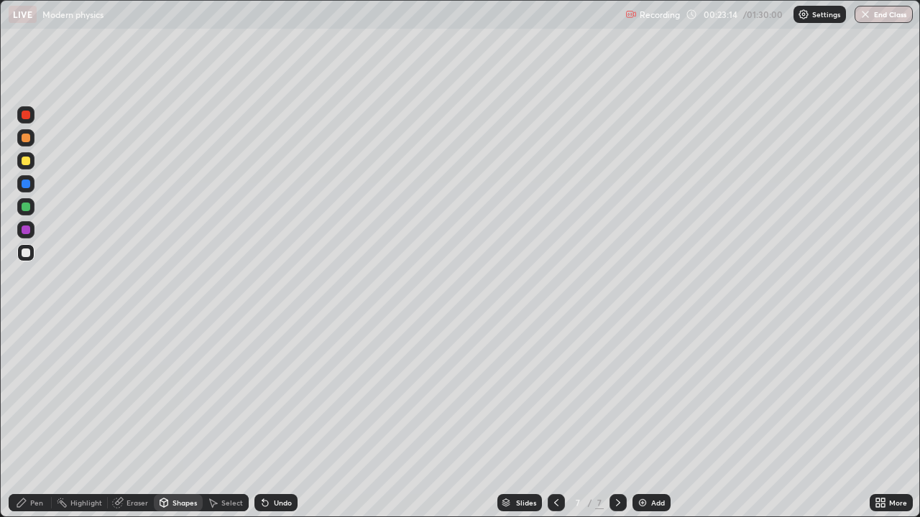
click at [43, 395] on div "Pen" at bounding box center [30, 502] width 43 height 17
click at [560, 395] on div at bounding box center [555, 502] width 17 height 17
click at [616, 395] on icon at bounding box center [617, 502] width 11 height 11
click at [555, 395] on div at bounding box center [555, 502] width 17 height 17
click at [616, 395] on icon at bounding box center [617, 502] width 11 height 11
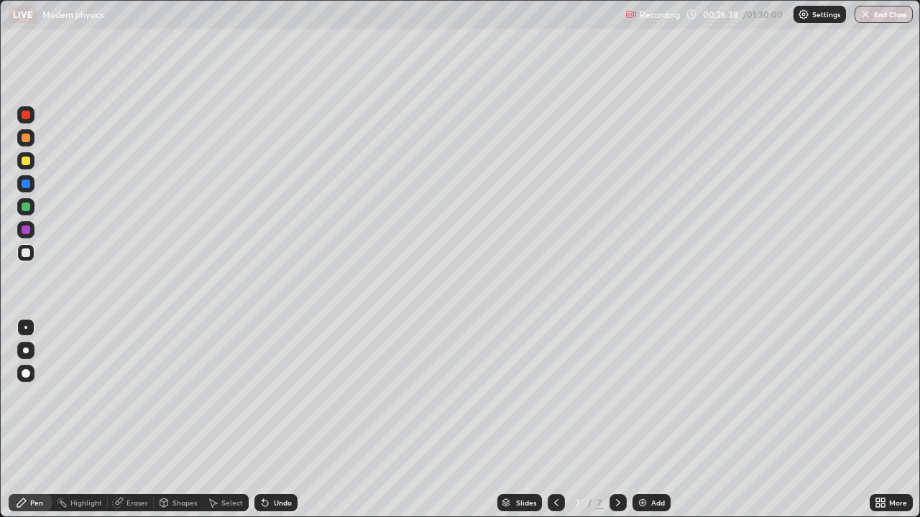
click at [644, 395] on img at bounding box center [641, 502] width 11 height 11
click at [34, 156] on div at bounding box center [25, 160] width 17 height 17
click at [28, 254] on div at bounding box center [26, 253] width 9 height 9
click at [187, 395] on div "Shapes" at bounding box center [178, 502] width 49 height 17
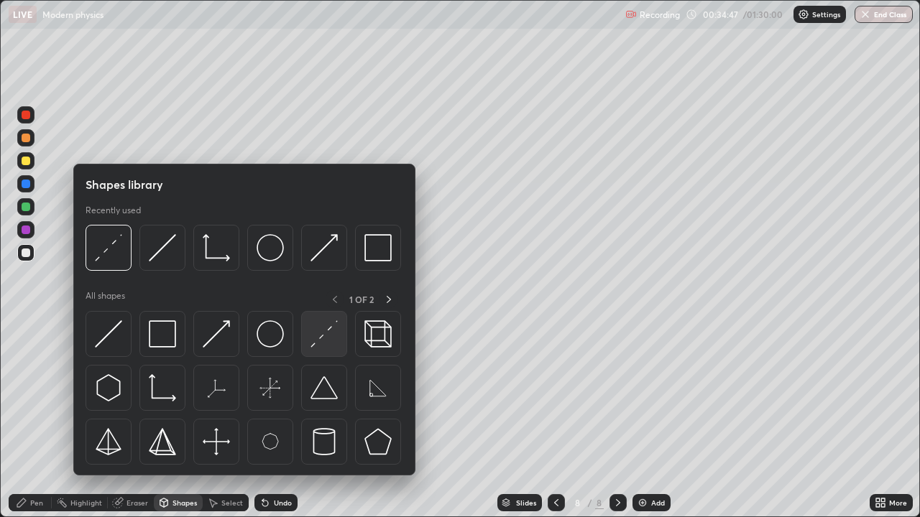
click at [307, 338] on div at bounding box center [324, 334] width 46 height 46
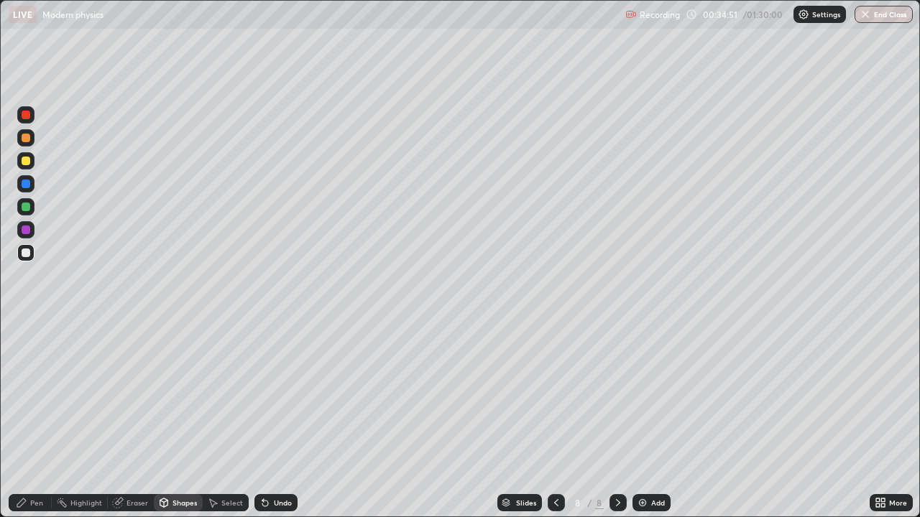
click at [35, 395] on div "Pen" at bounding box center [36, 502] width 13 height 7
click at [651, 395] on div "Add" at bounding box center [658, 502] width 14 height 7
click at [32, 163] on div at bounding box center [25, 160] width 17 height 17
click at [552, 395] on icon at bounding box center [555, 502] width 11 height 11
click at [612, 395] on icon at bounding box center [617, 502] width 11 height 11
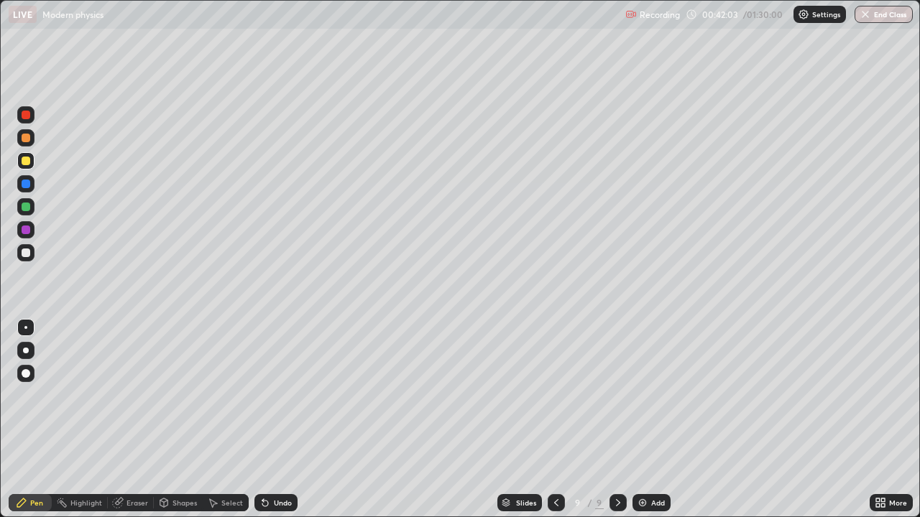
click at [262, 395] on icon at bounding box center [265, 504] width 6 height 6
click at [269, 395] on div "Undo" at bounding box center [275, 502] width 43 height 17
click at [25, 254] on div at bounding box center [26, 253] width 9 height 9
click at [284, 395] on div "Undo" at bounding box center [283, 502] width 18 height 7
click at [555, 395] on icon at bounding box center [555, 502] width 11 height 11
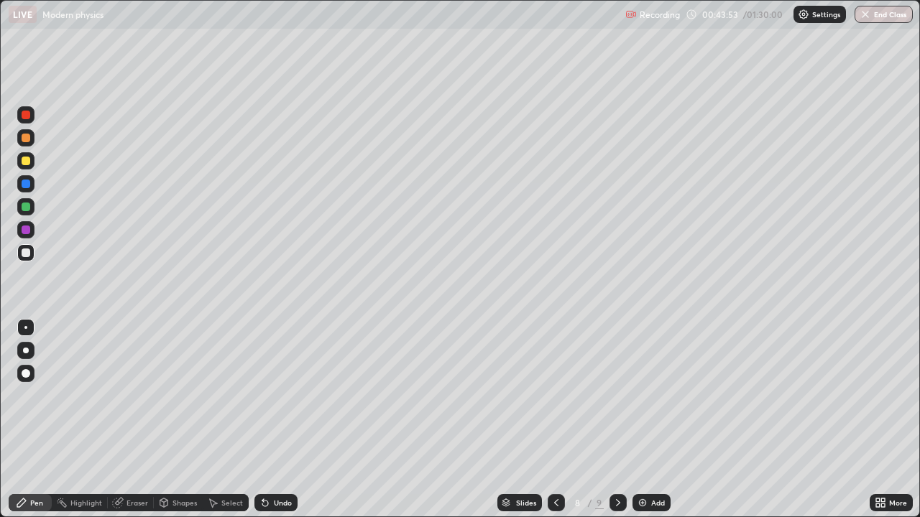
click at [616, 395] on icon at bounding box center [617, 502] width 11 height 11
click at [282, 395] on div "Undo" at bounding box center [275, 502] width 43 height 17
click at [645, 395] on img at bounding box center [641, 502] width 11 height 11
click at [185, 395] on div "Shapes" at bounding box center [184, 502] width 24 height 7
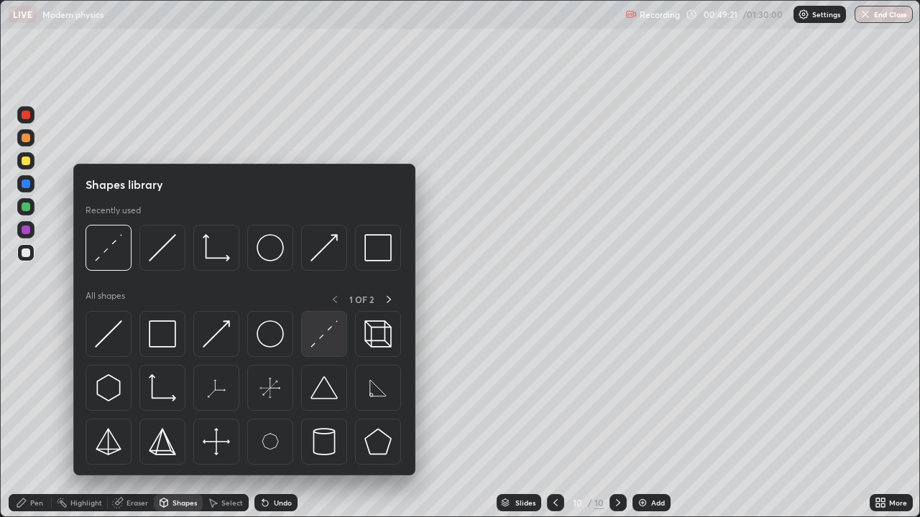
click at [317, 335] on img at bounding box center [323, 333] width 27 height 27
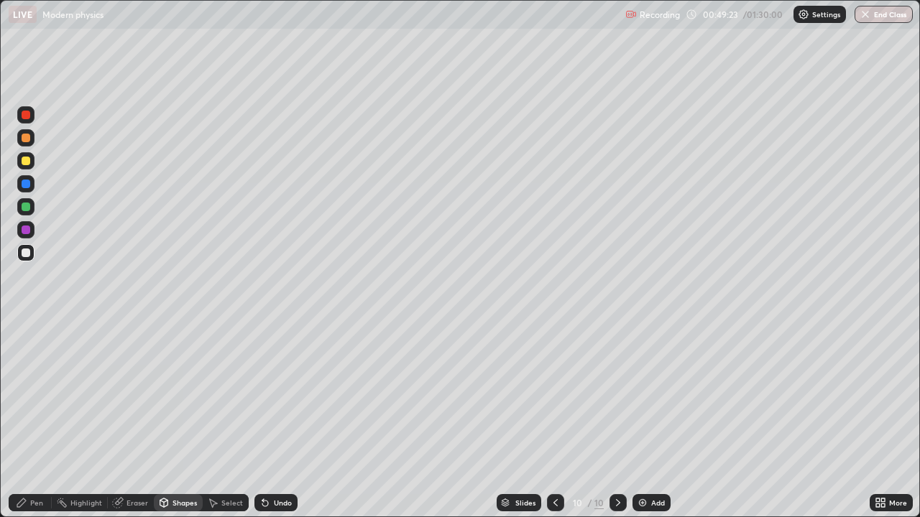
click at [42, 395] on div "Pen" at bounding box center [30, 502] width 43 height 17
click at [27, 251] on div at bounding box center [26, 253] width 9 height 9
click at [563, 395] on div at bounding box center [555, 502] width 17 height 17
click at [557, 395] on div at bounding box center [555, 503] width 17 height 29
click at [618, 395] on icon at bounding box center [618, 502] width 4 height 7
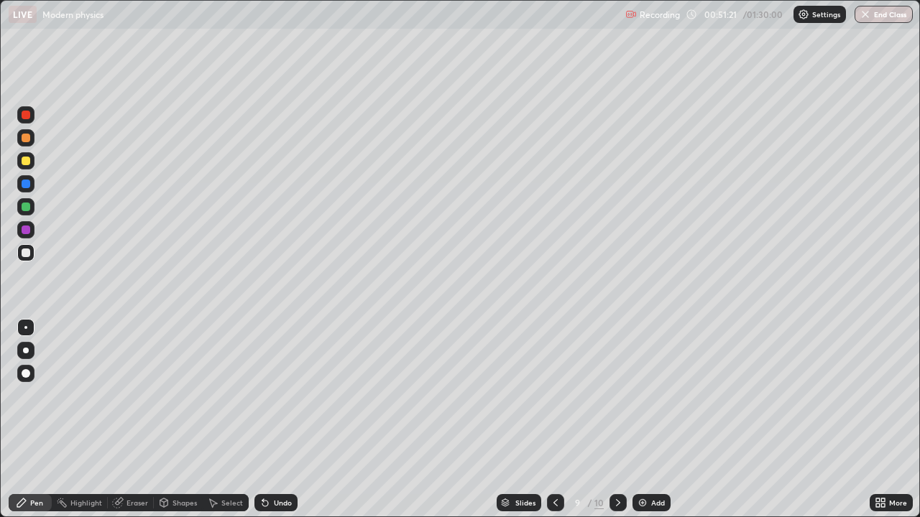
click at [621, 395] on div at bounding box center [617, 503] width 17 height 29
click at [277, 395] on div "Undo" at bounding box center [283, 502] width 18 height 7
click at [272, 395] on div "Undo" at bounding box center [275, 502] width 43 height 17
click at [271, 395] on div "Undo" at bounding box center [275, 502] width 43 height 17
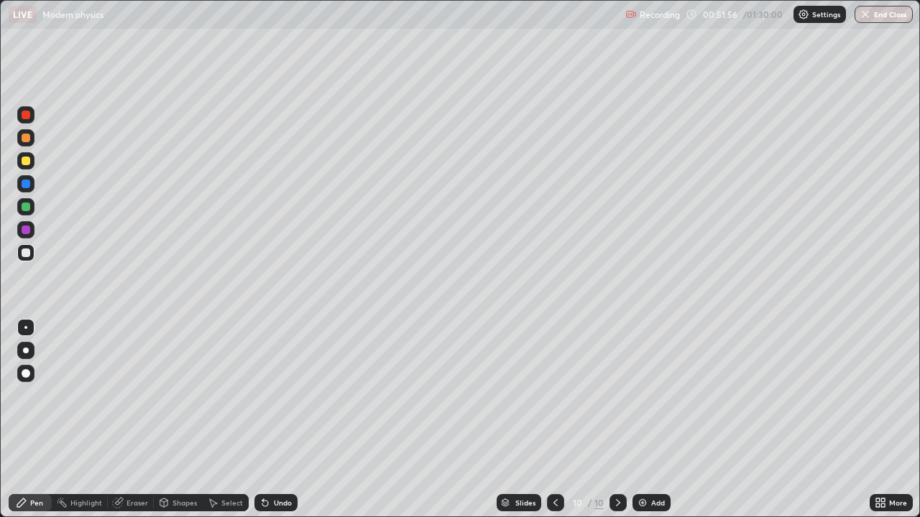
click at [269, 395] on div "Undo" at bounding box center [273, 503] width 49 height 29
click at [272, 395] on div "Undo" at bounding box center [273, 503] width 49 height 29
click at [271, 395] on div "Undo" at bounding box center [273, 503] width 49 height 29
click at [272, 395] on div "Undo" at bounding box center [273, 503] width 49 height 29
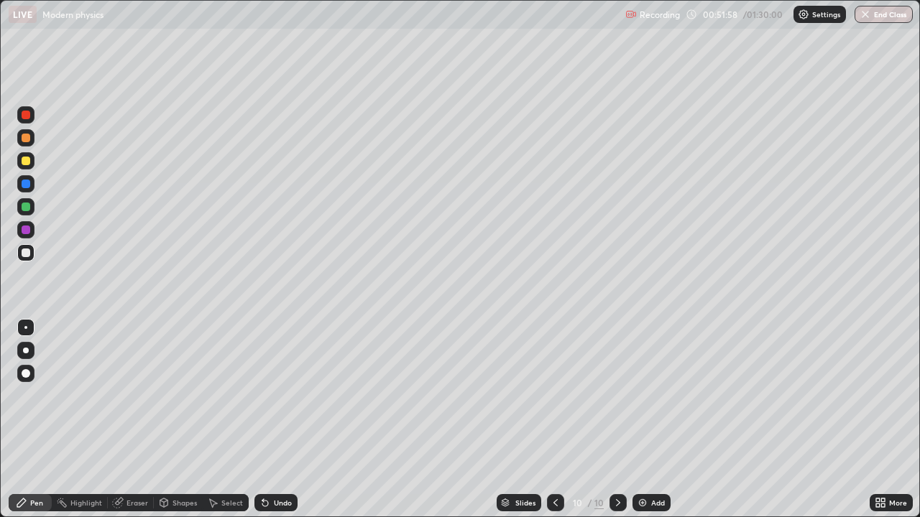
click at [287, 395] on div "Undo" at bounding box center [283, 502] width 18 height 7
click at [282, 395] on div "Undo" at bounding box center [283, 502] width 18 height 7
click at [279, 395] on div "Undo" at bounding box center [283, 502] width 18 height 7
click at [275, 395] on div "Undo" at bounding box center [283, 502] width 18 height 7
click at [643, 395] on img at bounding box center [641, 502] width 11 height 11
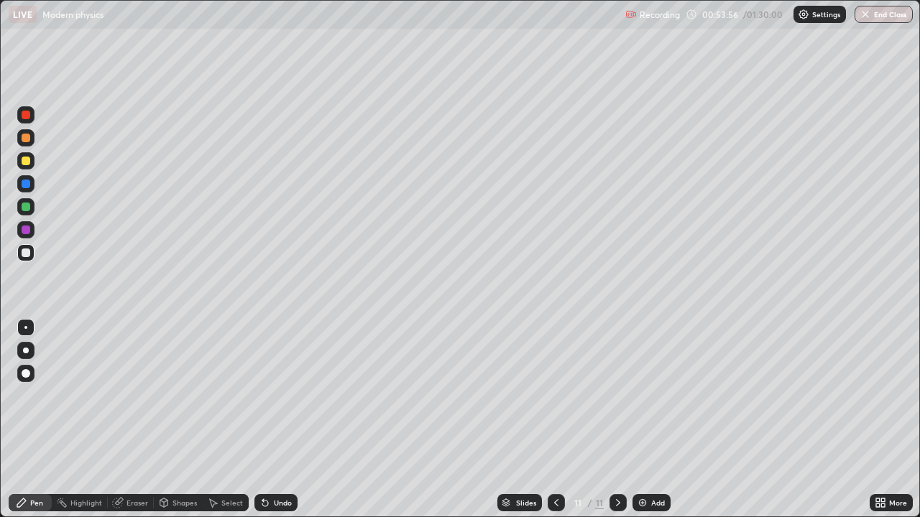
click at [555, 395] on icon at bounding box center [555, 502] width 11 height 11
click at [616, 395] on icon at bounding box center [617, 502] width 11 height 11
click at [263, 395] on icon at bounding box center [265, 504] width 6 height 6
click at [262, 395] on icon at bounding box center [265, 504] width 6 height 6
click at [274, 395] on div "Undo" at bounding box center [283, 502] width 18 height 7
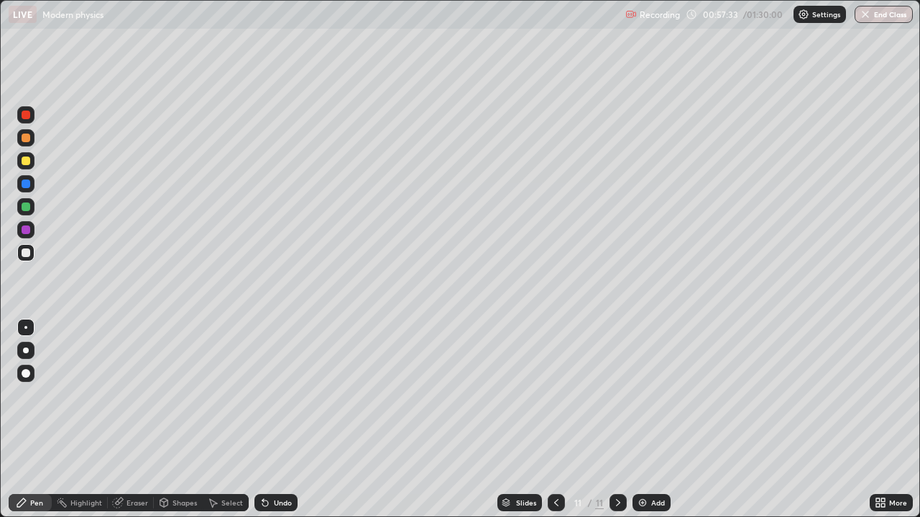
click at [274, 395] on div "Undo" at bounding box center [283, 502] width 18 height 7
click at [290, 395] on div "Undo" at bounding box center [275, 502] width 43 height 17
click at [647, 395] on div "Add" at bounding box center [651, 502] width 38 height 17
click at [29, 253] on div at bounding box center [26, 253] width 9 height 9
click at [37, 251] on div at bounding box center [25, 252] width 23 height 23
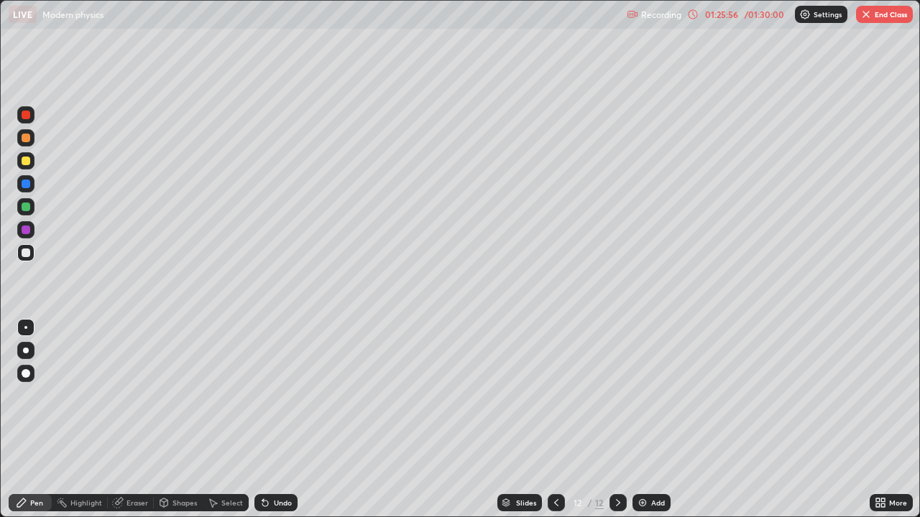
click at [870, 17] on img "button" at bounding box center [865, 14] width 11 height 11
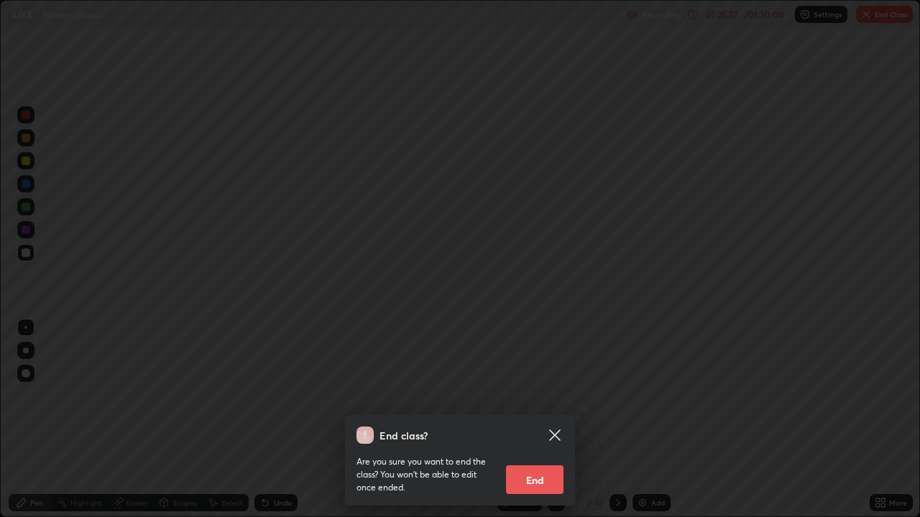
click at [537, 395] on button "End" at bounding box center [534, 480] width 57 height 29
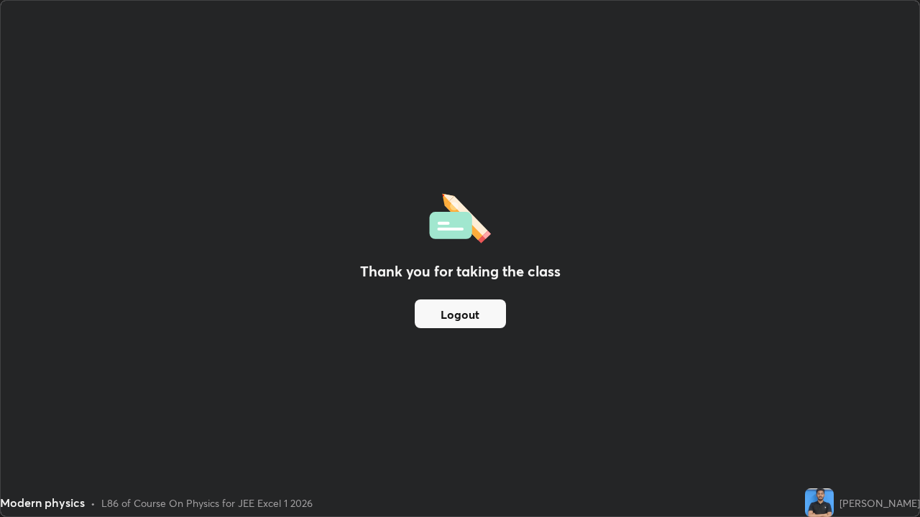
click at [446, 313] on button "Logout" at bounding box center [460, 314] width 91 height 29
